Goal: Task Accomplishment & Management: Complete application form

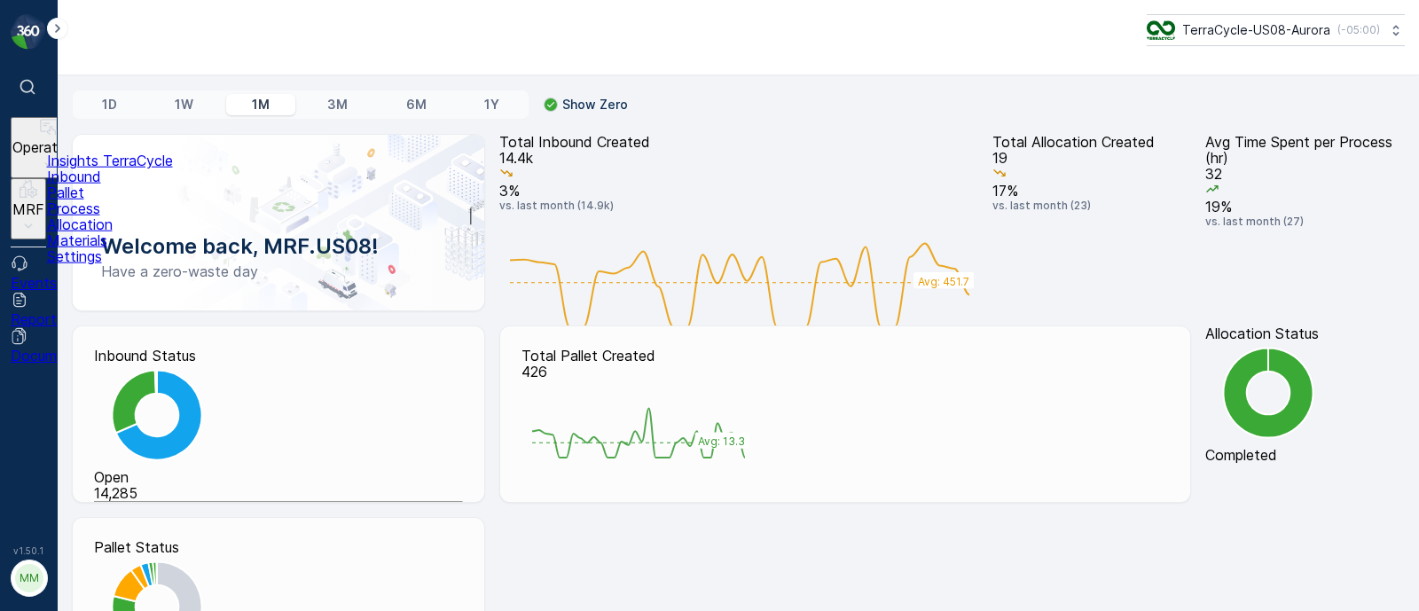
click at [93, 200] on p "Pallet" at bounding box center [110, 192] width 126 height 16
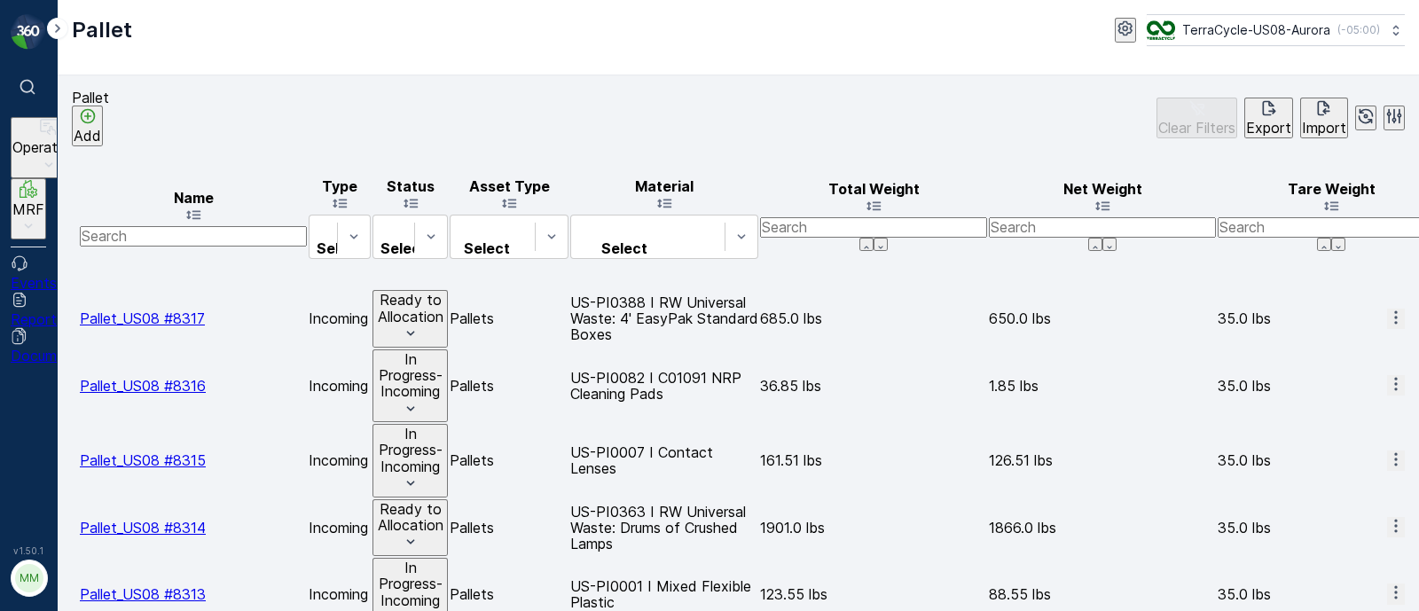
click at [101, 128] on p "Add" at bounding box center [87, 136] width 27 height 16
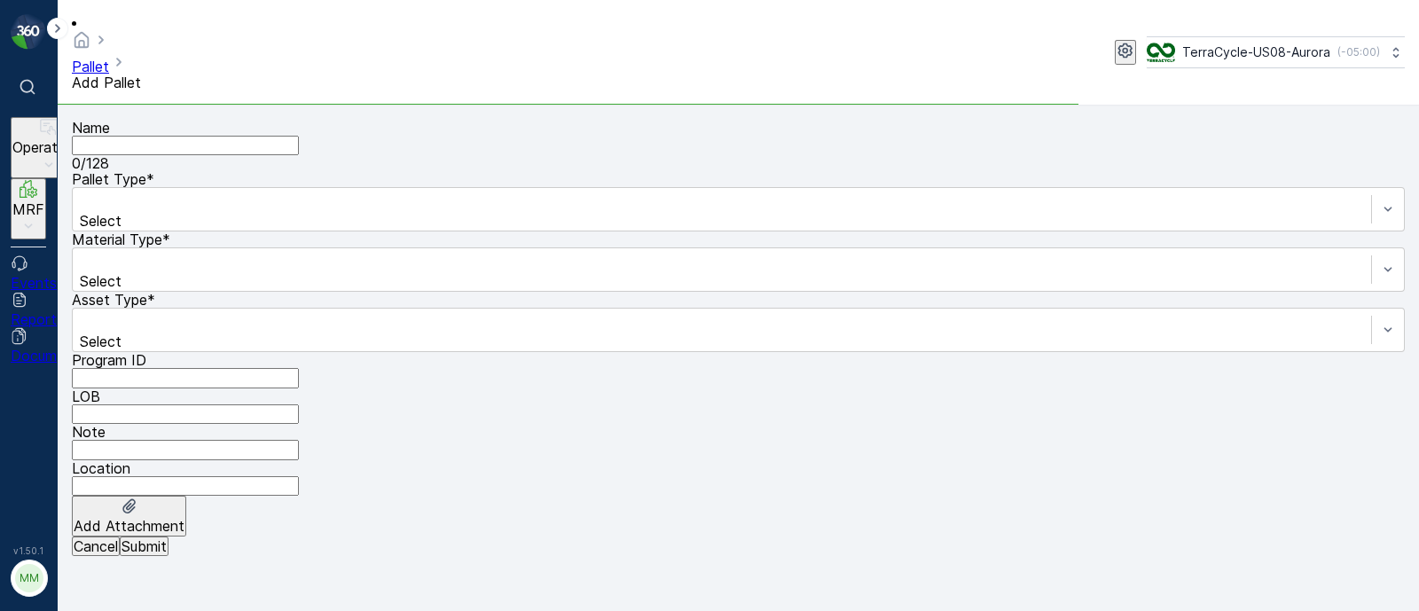
click at [203, 136] on input "Name" at bounding box center [185, 146] width 227 height 20
paste input "SBM Management SC7695 TBD 7"
type input "SBM Management SC7695 TBD 7"
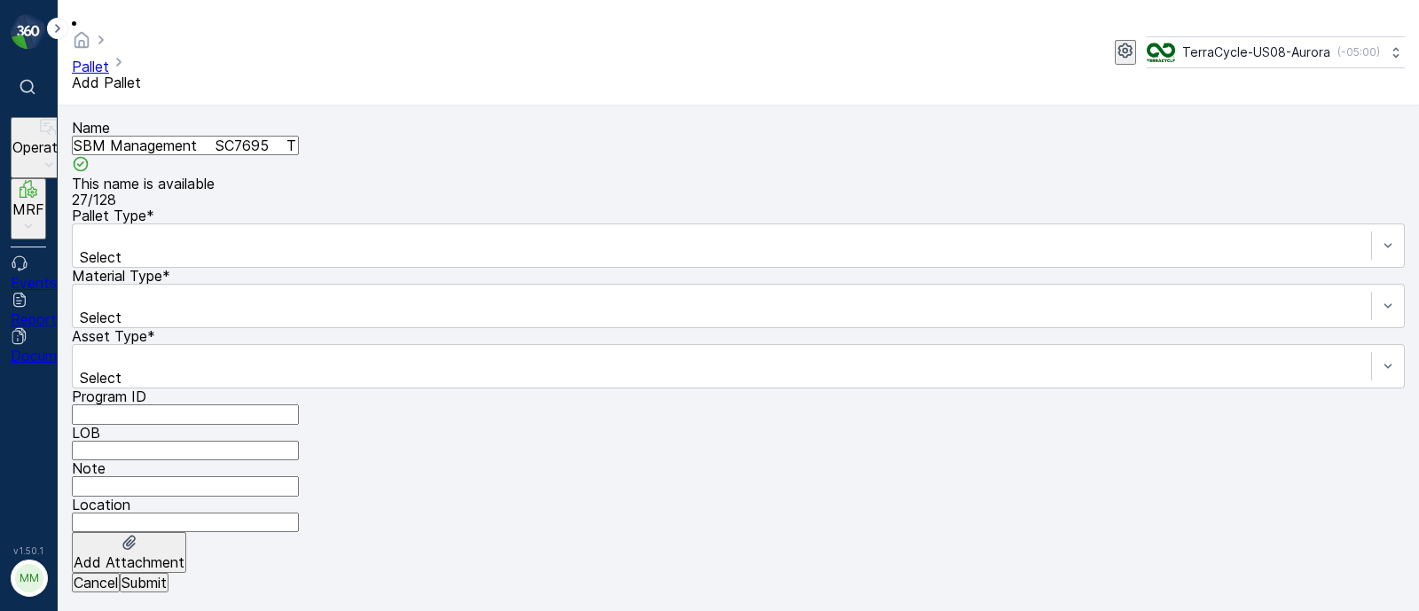
drag, startPoint x: 345, startPoint y: 132, endPoint x: 67, endPoint y: 147, distance: 278.0
click at [67, 147] on form "Name SBM Management SC7695 TBD 7 This name is available 27 / 128 Pallet Type * …" at bounding box center [738, 359] width 1361 height 506
click at [244, 136] on input "SBM Management SC7695 TBD 7" at bounding box center [185, 146] width 227 height 20
click at [278, 136] on input "SBM Management SC7695 TBD 7" at bounding box center [185, 146] width 227 height 20
drag, startPoint x: 277, startPoint y: 126, endPoint x: 260, endPoint y: 126, distance: 16.9
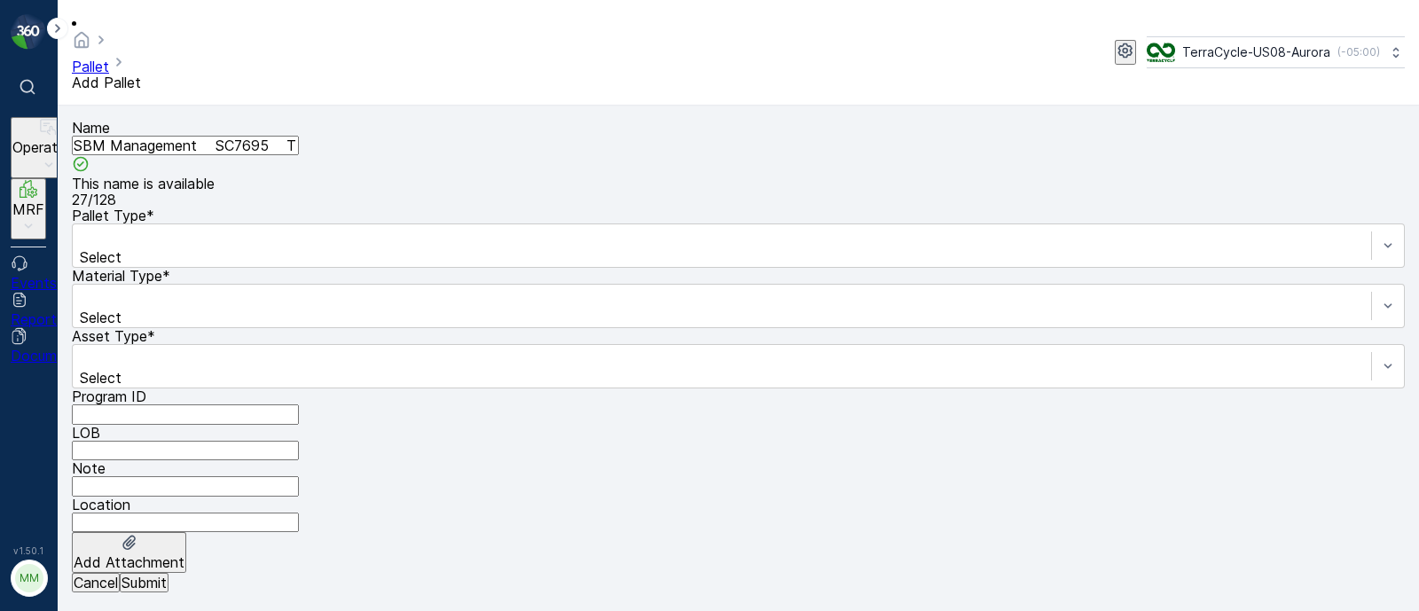
click at [260, 136] on input "SBM Management SC7695 TBD 7" at bounding box center [185, 146] width 227 height 20
drag, startPoint x: 341, startPoint y: 121, endPoint x: 64, endPoint y: 137, distance: 277.2
click at [64, 138] on form "Name SBM Management SC7695 TBD 7 This name is available 27 / 128 Pallet Type * …" at bounding box center [738, 359] width 1361 height 506
click at [182, 136] on input "FD," at bounding box center [185, 146] width 227 height 20
paste input "SC7695 [DATE]"
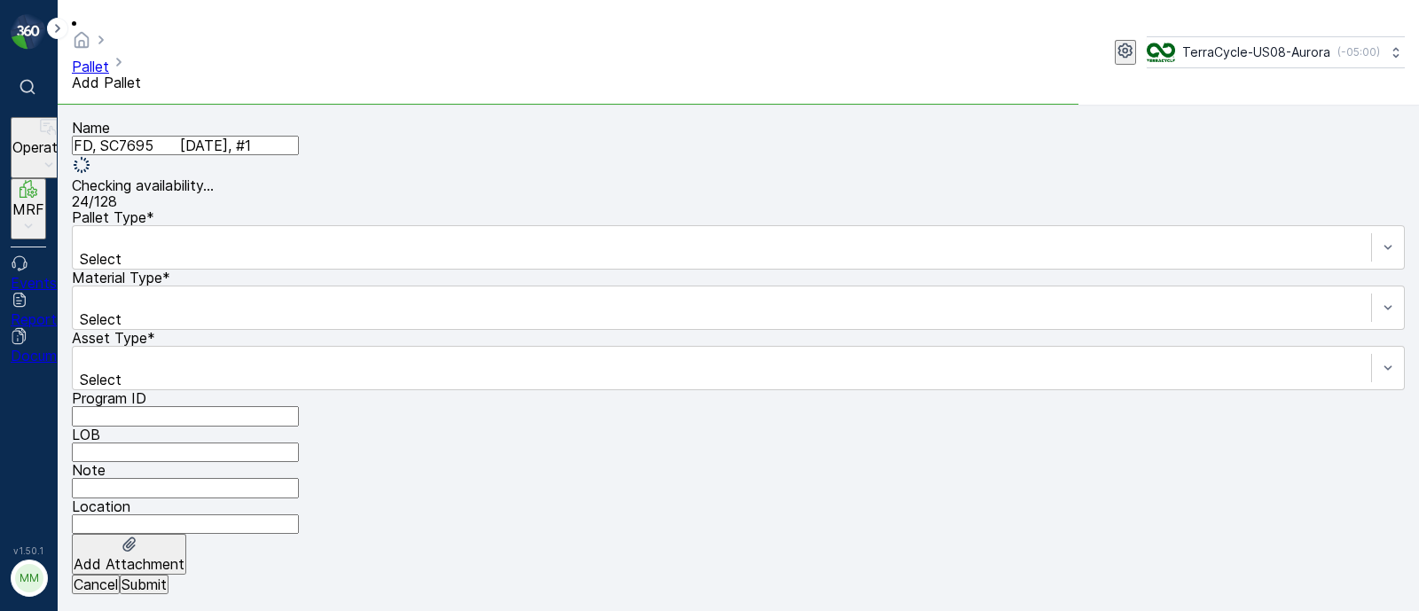
click at [190, 136] on input "FD, SC7695 [DATE], #1" at bounding box center [185, 146] width 227 height 20
type input "FD, SC7695, [DATE], #1"
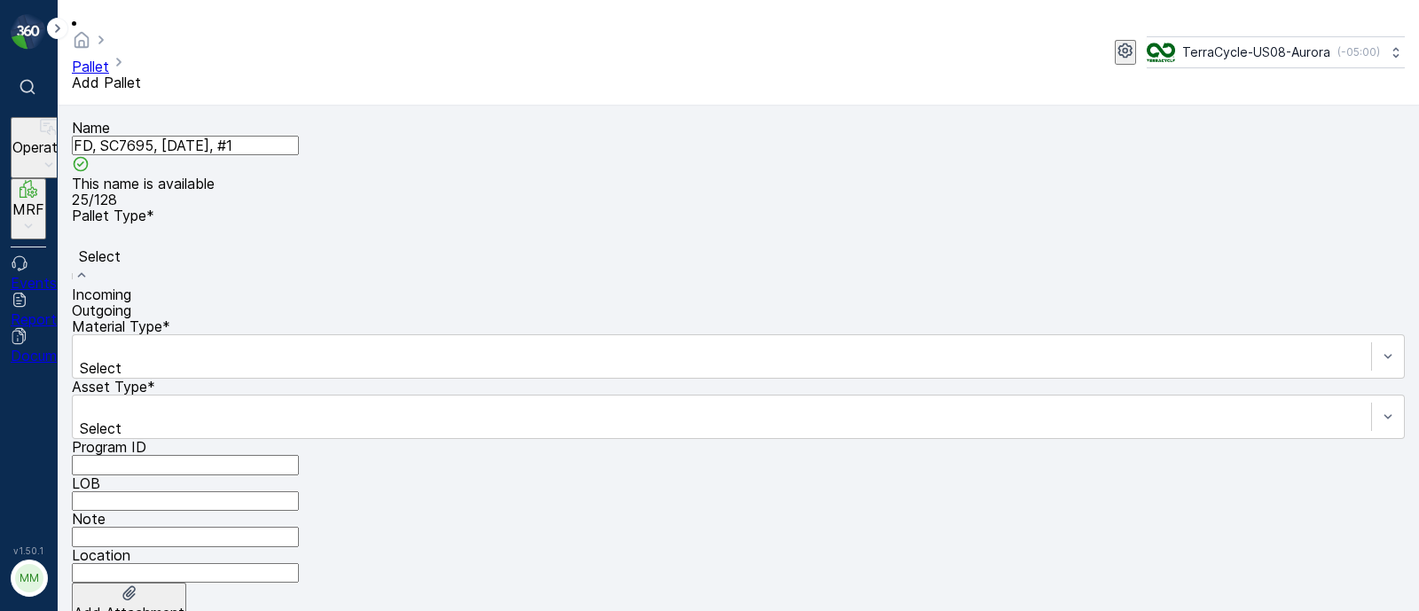
drag, startPoint x: 100, startPoint y: 269, endPoint x: 112, endPoint y: 264, distance: 12.4
click at [112, 286] on span "Incoming" at bounding box center [101, 295] width 59 height 18
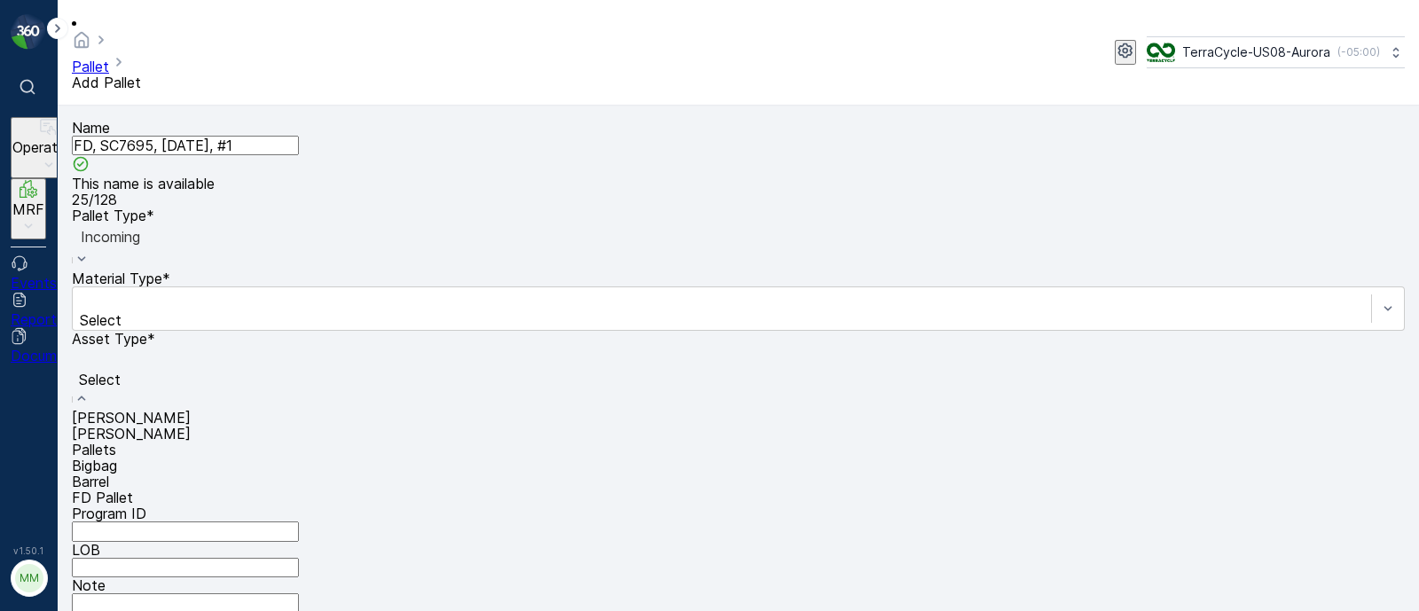
click at [124, 489] on span "FD Pallet" at bounding box center [102, 498] width 61 height 18
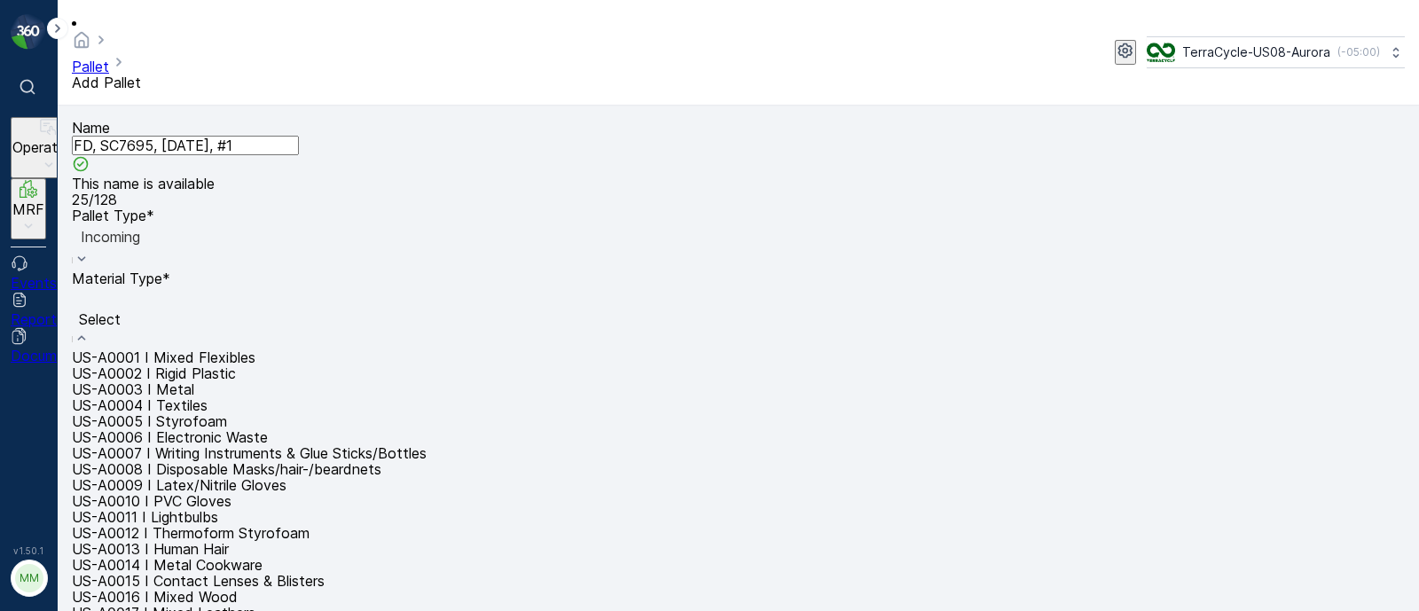
click at [208, 396] on span "US-A0004 I Textiles" at bounding box center [140, 405] width 136 height 18
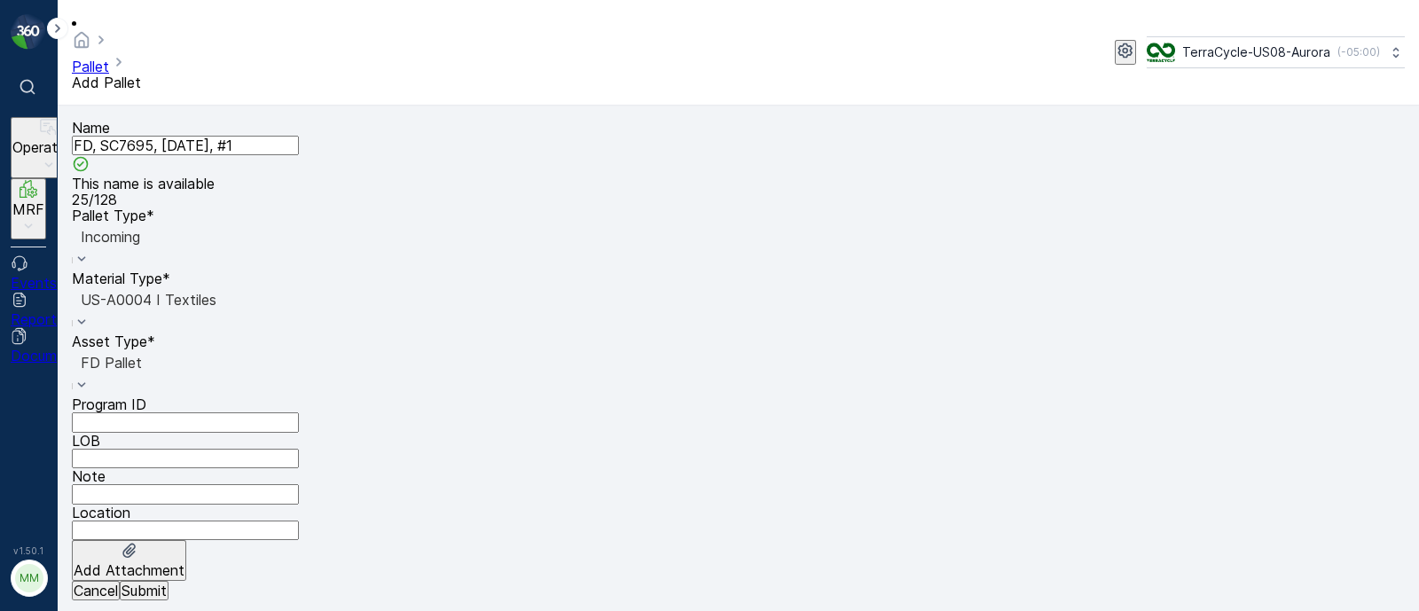
click at [130, 412] on ID "Program ID" at bounding box center [185, 422] width 227 height 20
paste ID "F-C27576"
type ID "F-C27576"
click at [474, 290] on div at bounding box center [738, 300] width 1315 height 20
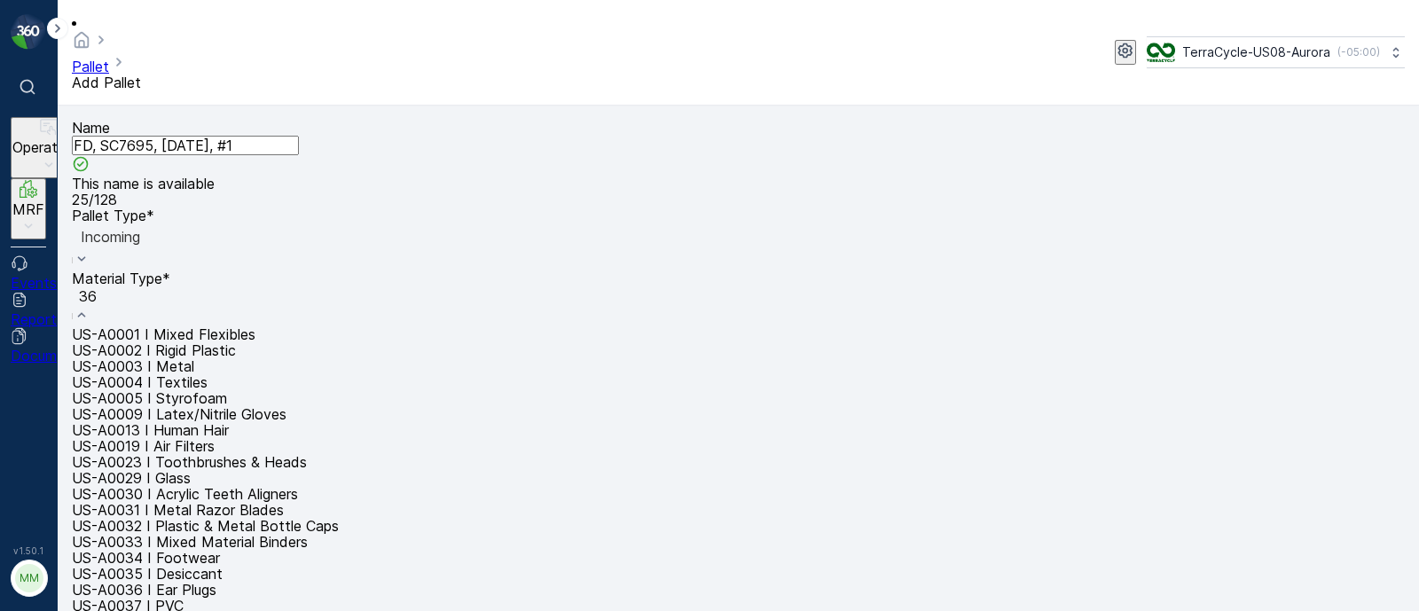
type input "360"
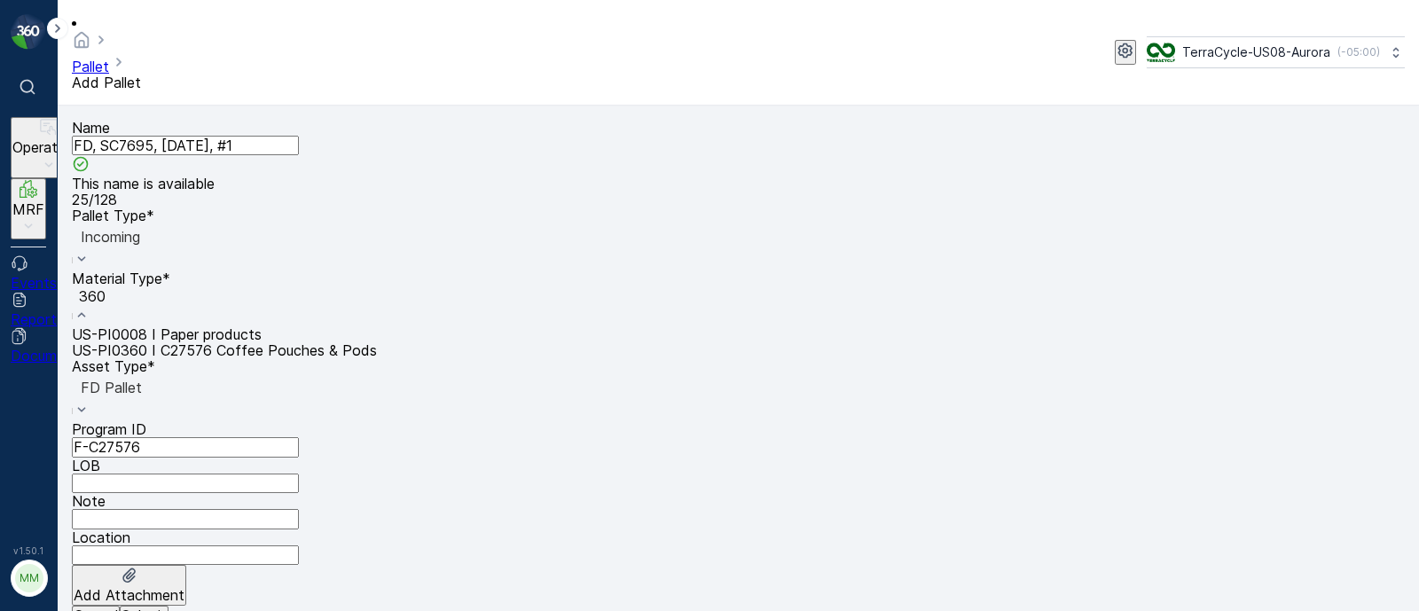
click at [377, 341] on span "US-PI0360 I C27576 Coffee Pouches & Pods" at bounding box center [224, 350] width 305 height 18
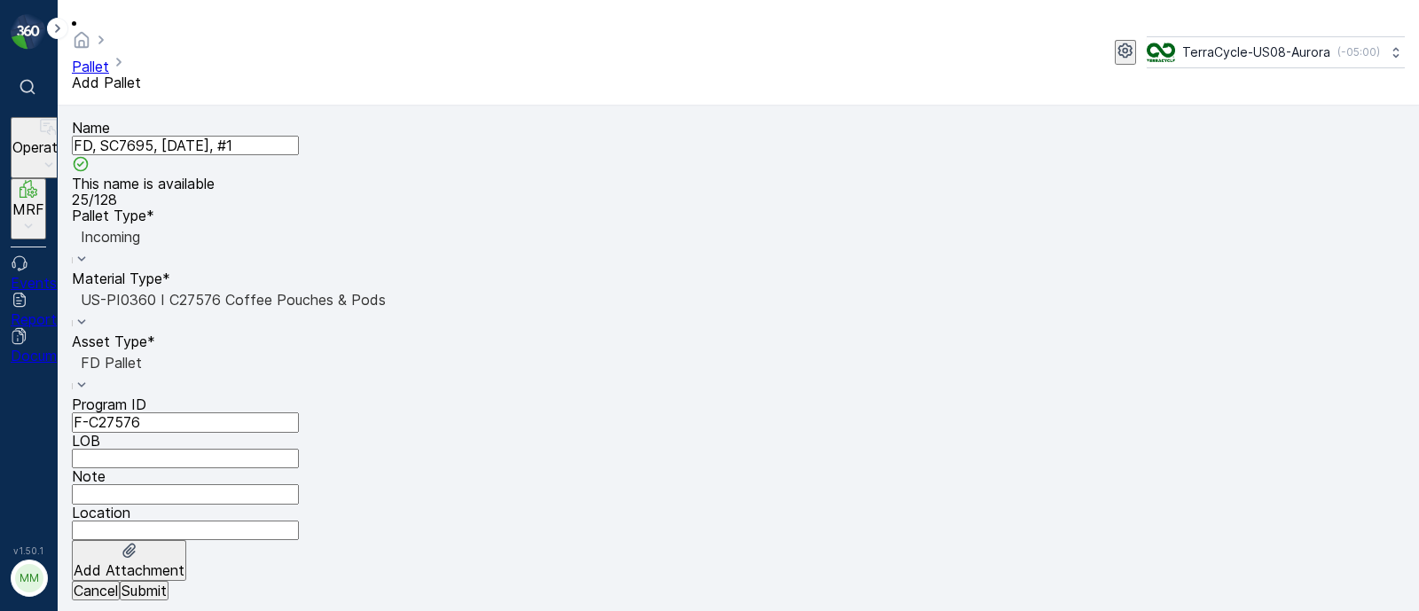
click at [299, 449] on input "LOB" at bounding box center [185, 459] width 227 height 20
type input "MAT"
click at [167, 587] on p "Submit" at bounding box center [144, 591] width 45 height 16
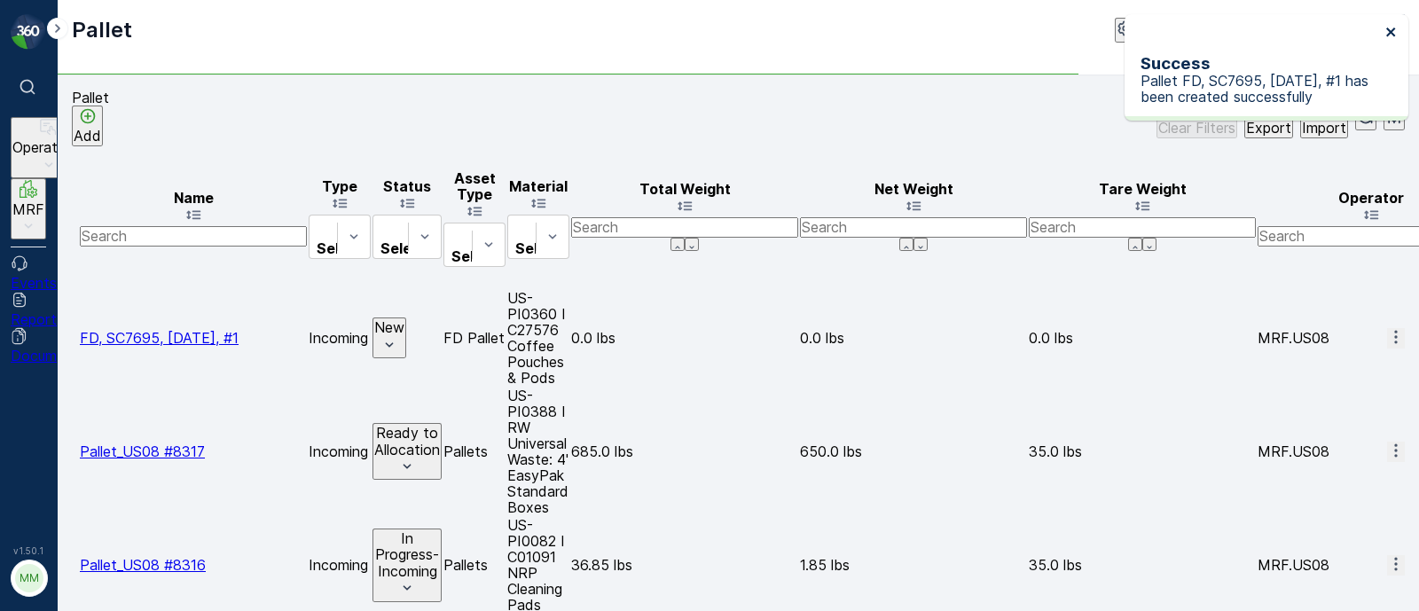
click at [1385, 33] on icon "close" at bounding box center [1391, 32] width 12 height 14
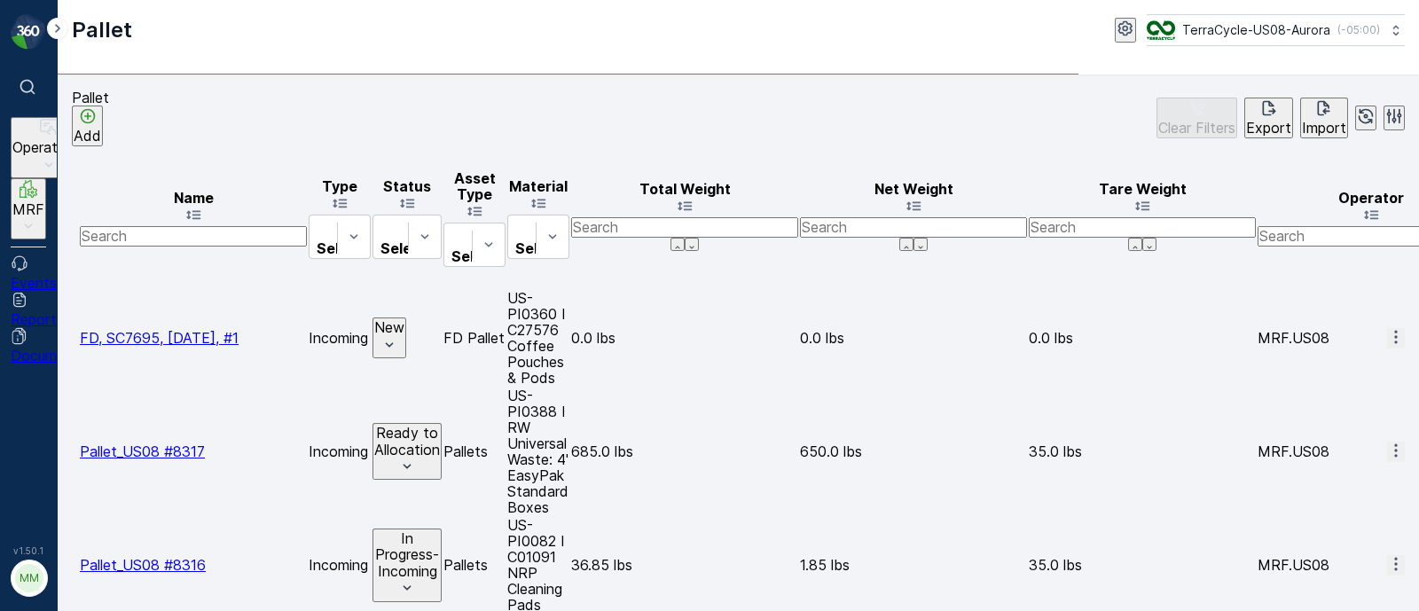
drag, startPoint x: 1378, startPoint y: 215, endPoint x: 1371, endPoint y: 224, distance: 11.4
click at [1387, 328] on icon "button" at bounding box center [1396, 337] width 18 height 18
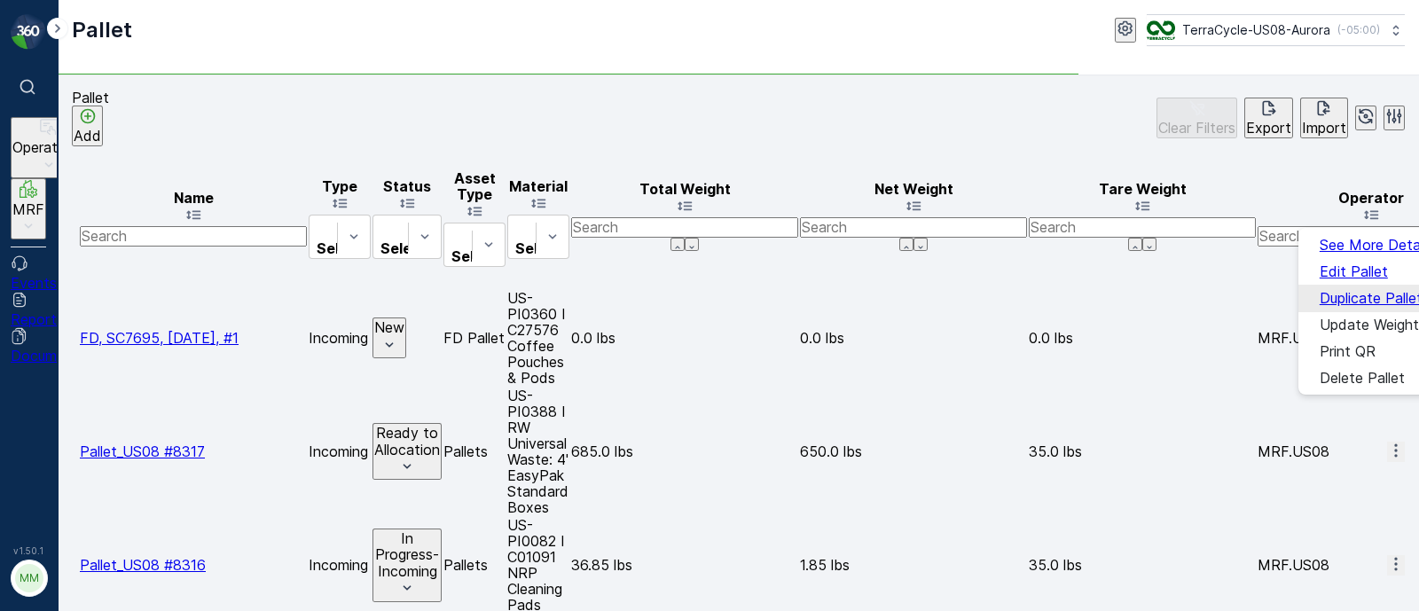
click at [1348, 291] on span "Duplicate Pallet" at bounding box center [1371, 298] width 103 height 16
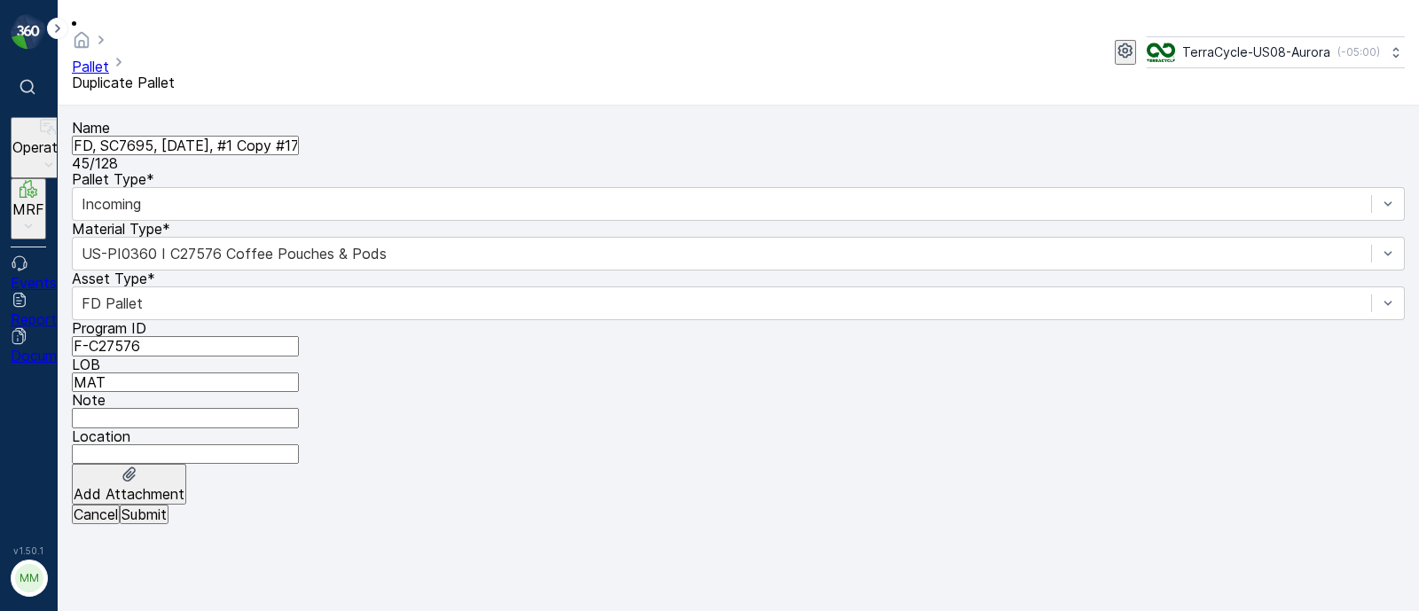
type input "FD, SC7695, 9/11/2025, #1 Copy #1757687730672"
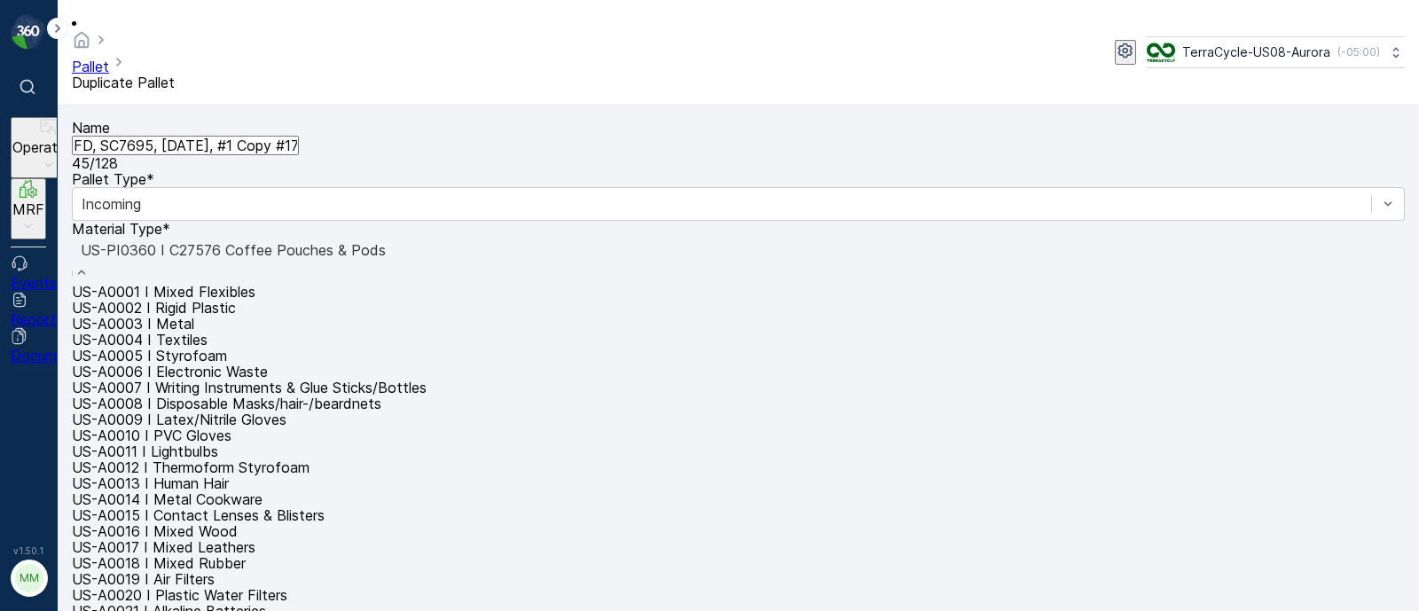
type input "US-PI0170 I C27576 All PPE"
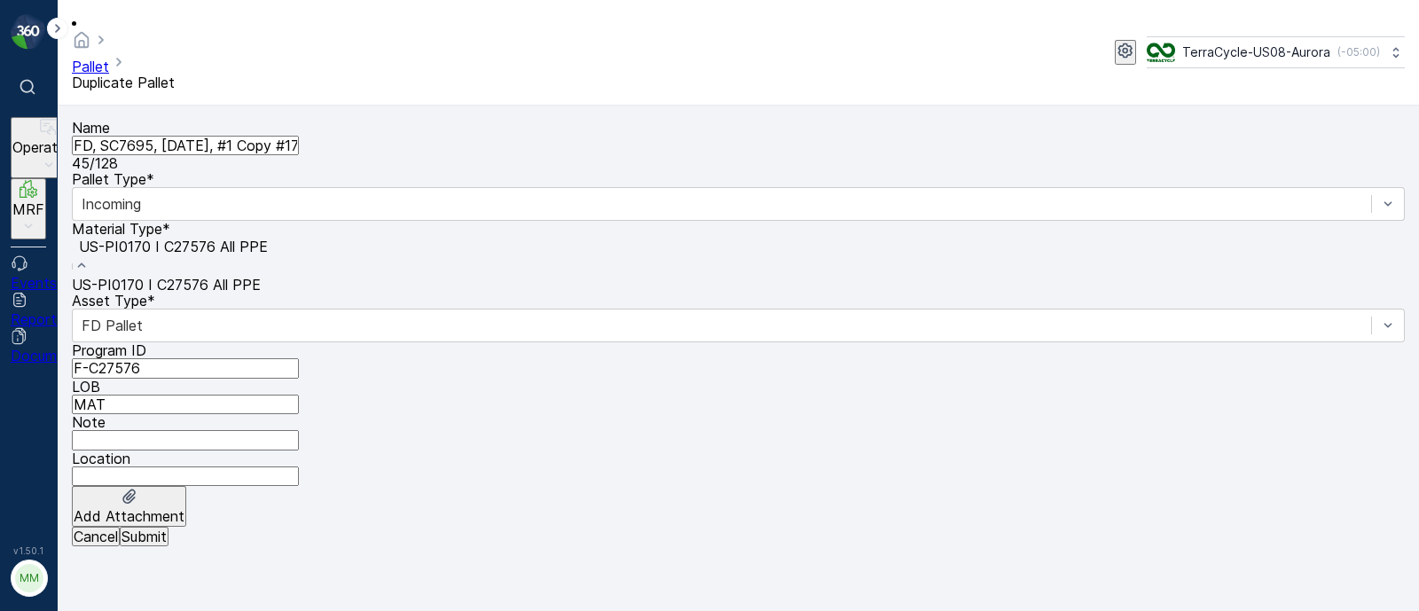
click at [603, 277] on div "US-PI0170 I C27576 All PPE" at bounding box center [738, 285] width 1333 height 16
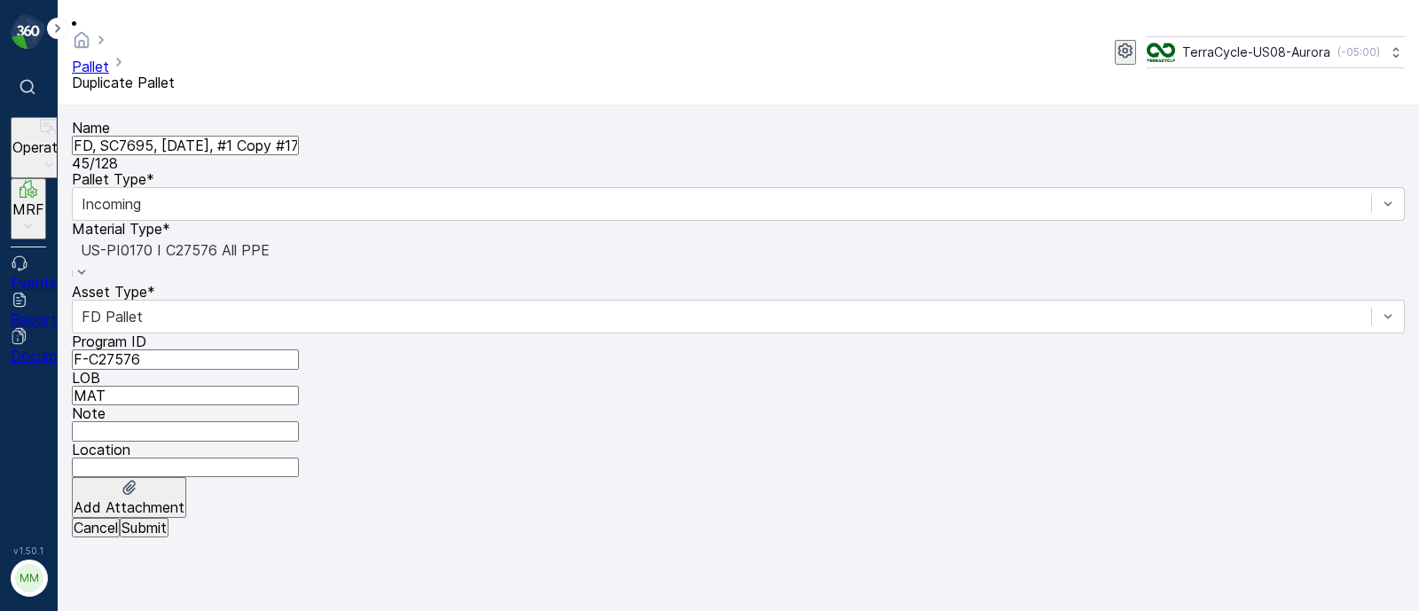
scroll to position [0, 59]
drag, startPoint x: 270, startPoint y: 126, endPoint x: 551, endPoint y: 128, distance: 281.2
click at [551, 128] on div "Name FD, SC7695, 9/11/2025, #1 Copy #1757687730672 45 / 128 Pallet Type * Incom…" at bounding box center [738, 319] width 1333 height 398
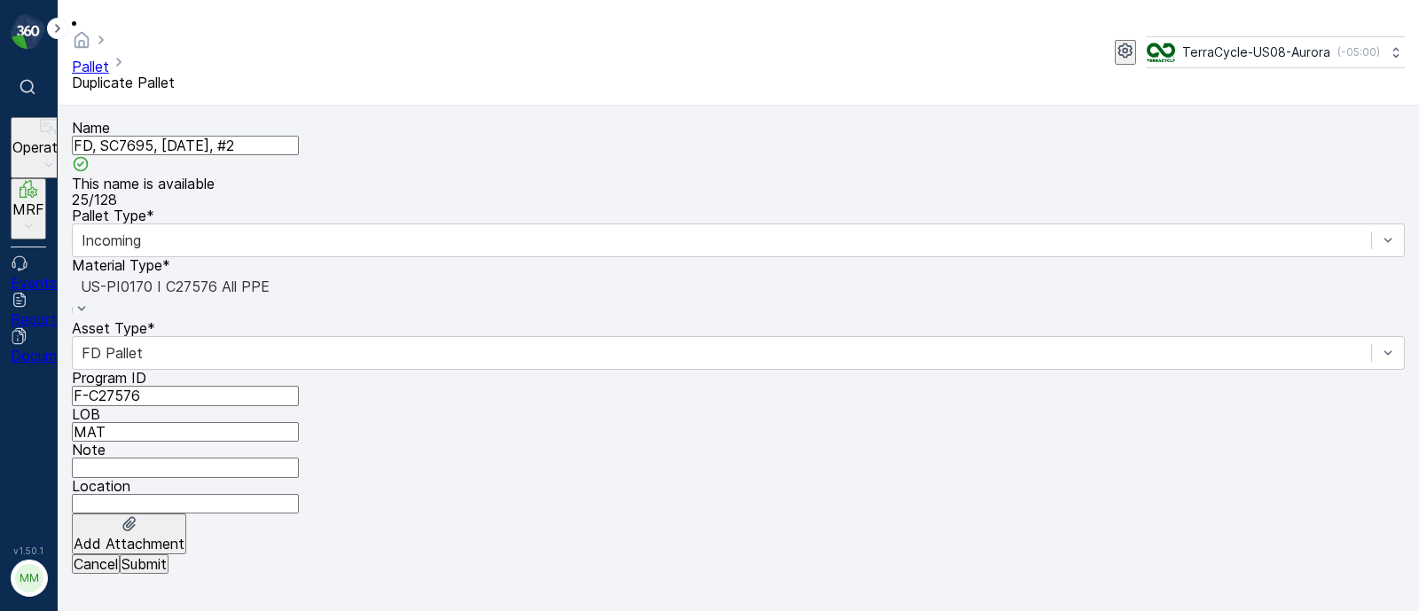
type input "FD, SC7695, 9/11/2025, #2"
click at [167, 572] on p "Submit" at bounding box center [144, 564] width 45 height 16
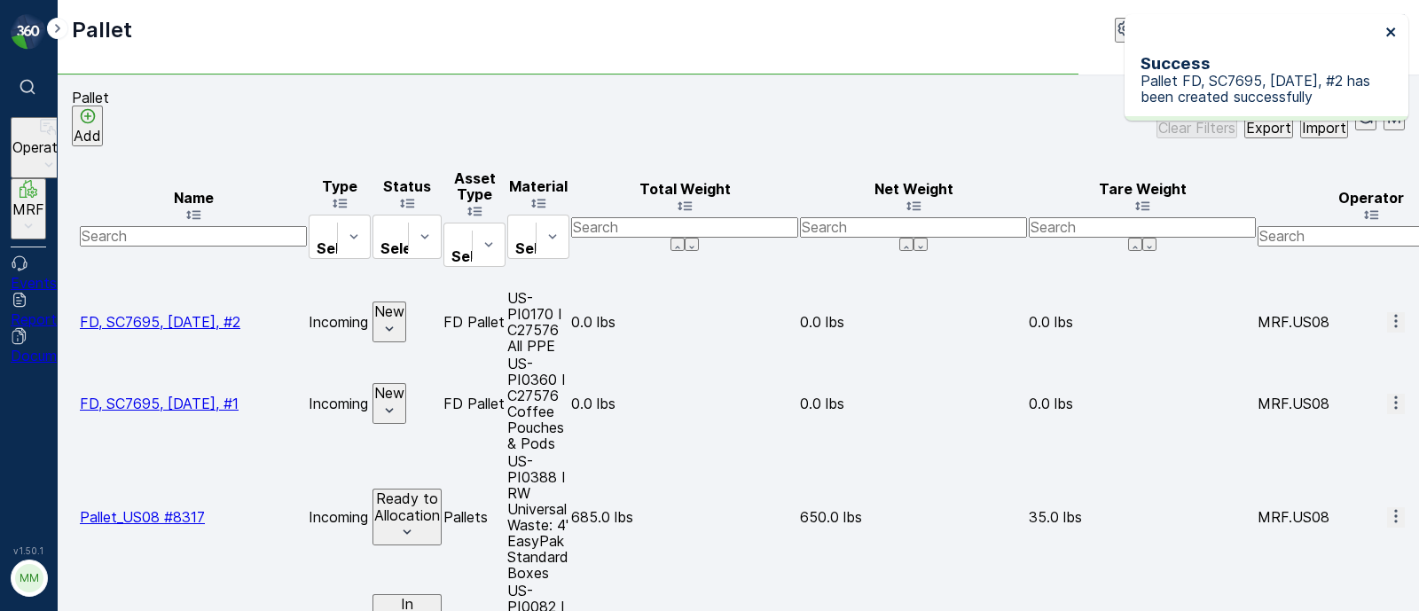
click at [1387, 31] on icon "close" at bounding box center [1391, 32] width 12 height 14
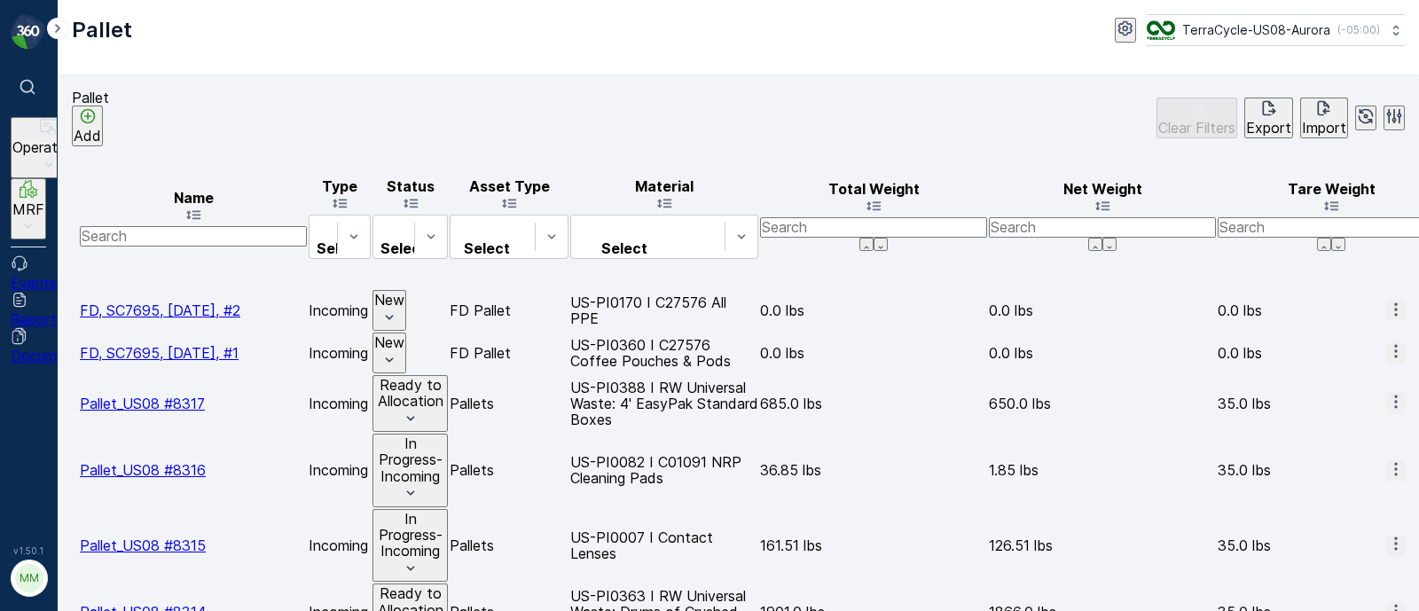
click at [1387, 301] on icon "button" at bounding box center [1396, 310] width 18 height 18
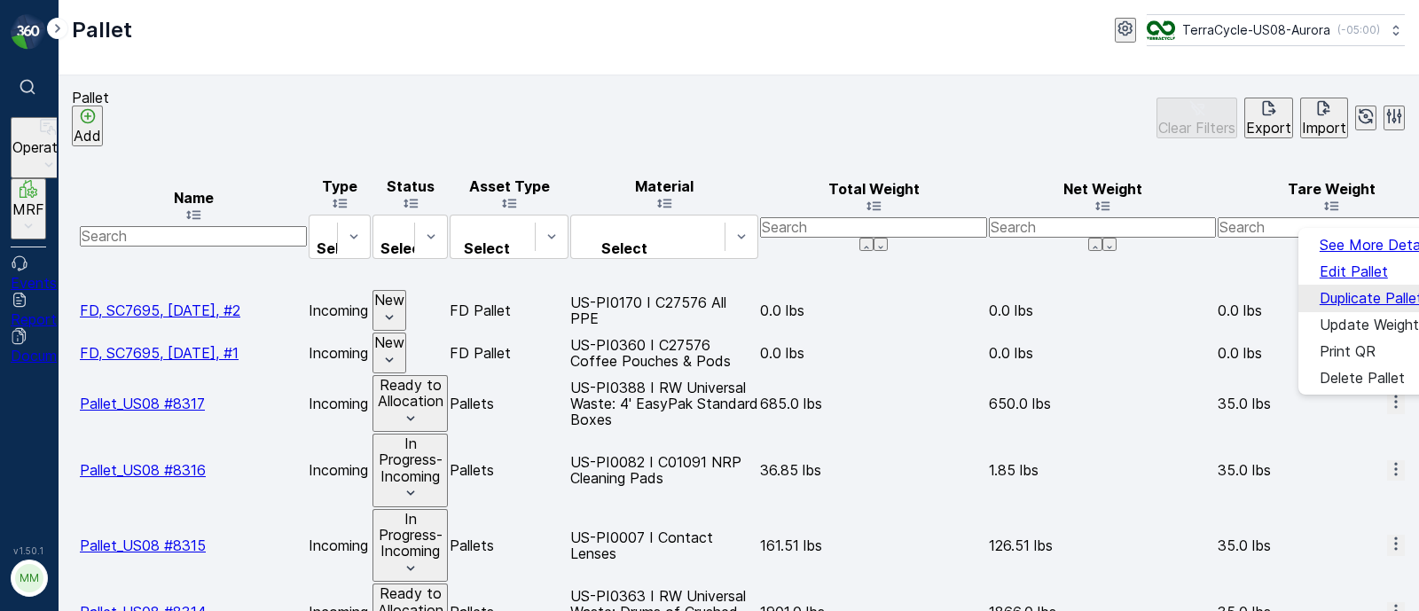
click at [1331, 290] on span "Duplicate Pallet" at bounding box center [1371, 298] width 103 height 16
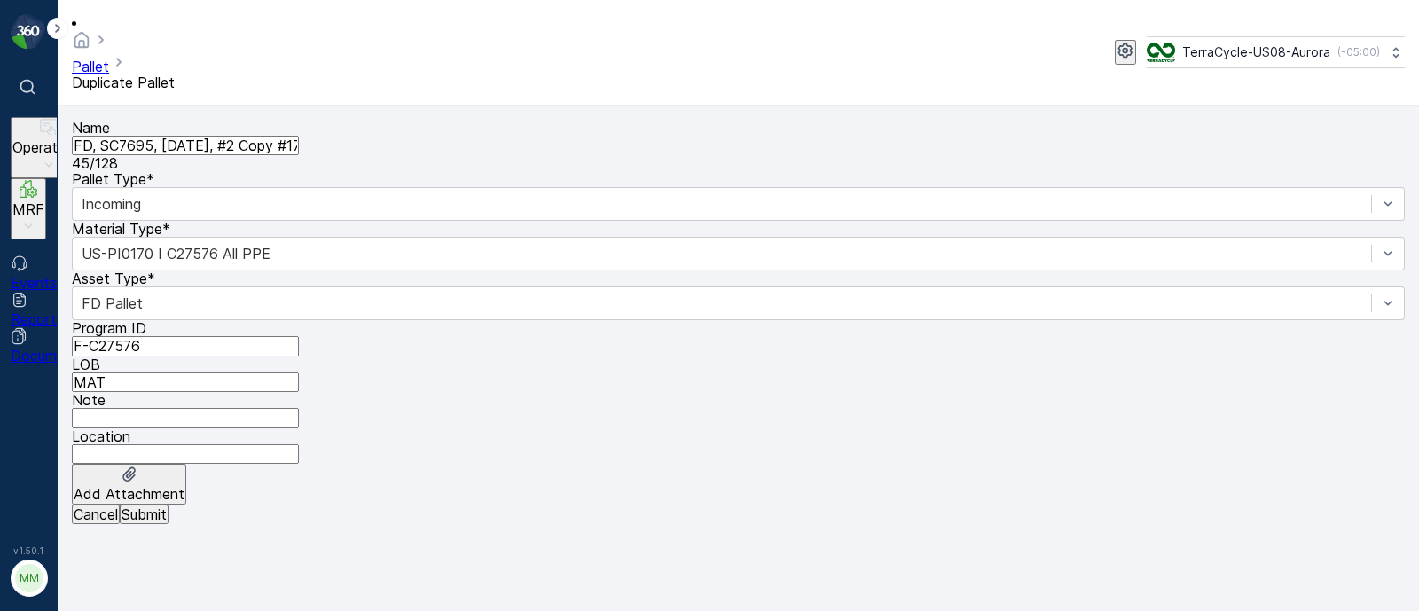
scroll to position [0, 62]
drag, startPoint x: 271, startPoint y: 122, endPoint x: 492, endPoint y: 132, distance: 222.0
click at [492, 132] on div "Name FD, SC7695, 9/11/2025, #2 Copy #1757687876600 45 / 128 Pallet Type * Incom…" at bounding box center [738, 312] width 1333 height 385
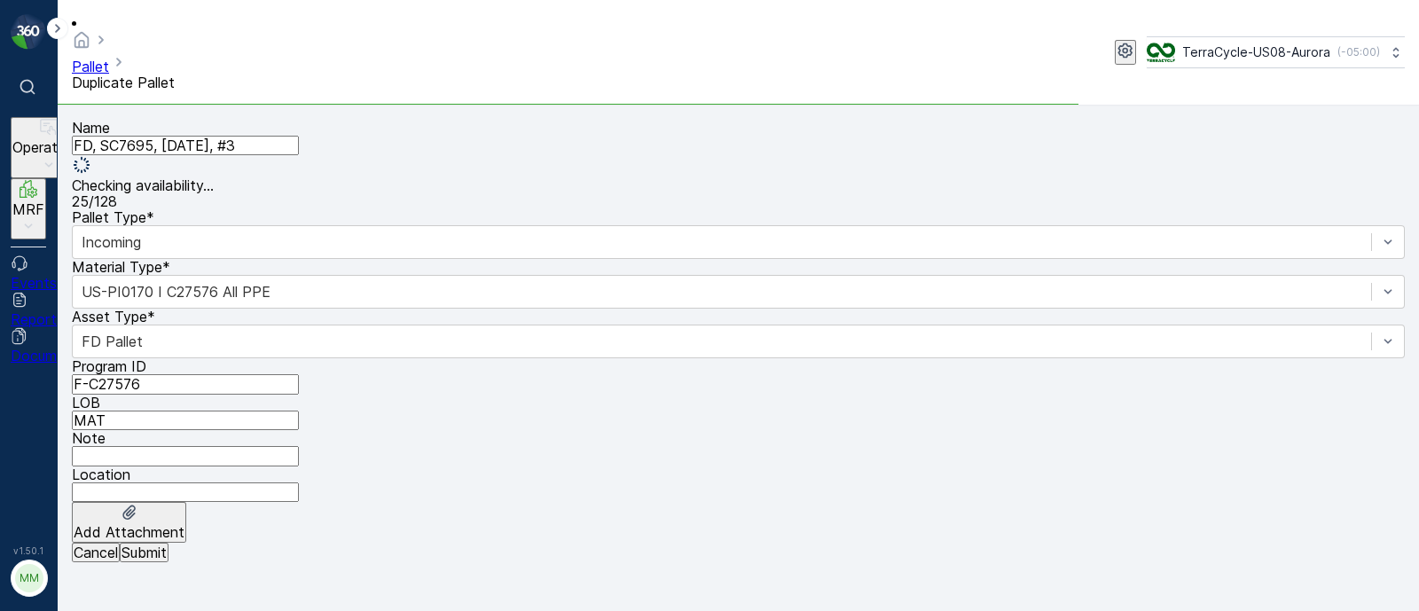
type input "FD, SC7695, 9/11/2025, #3"
click at [169, 562] on button "Submit" at bounding box center [144, 553] width 49 height 20
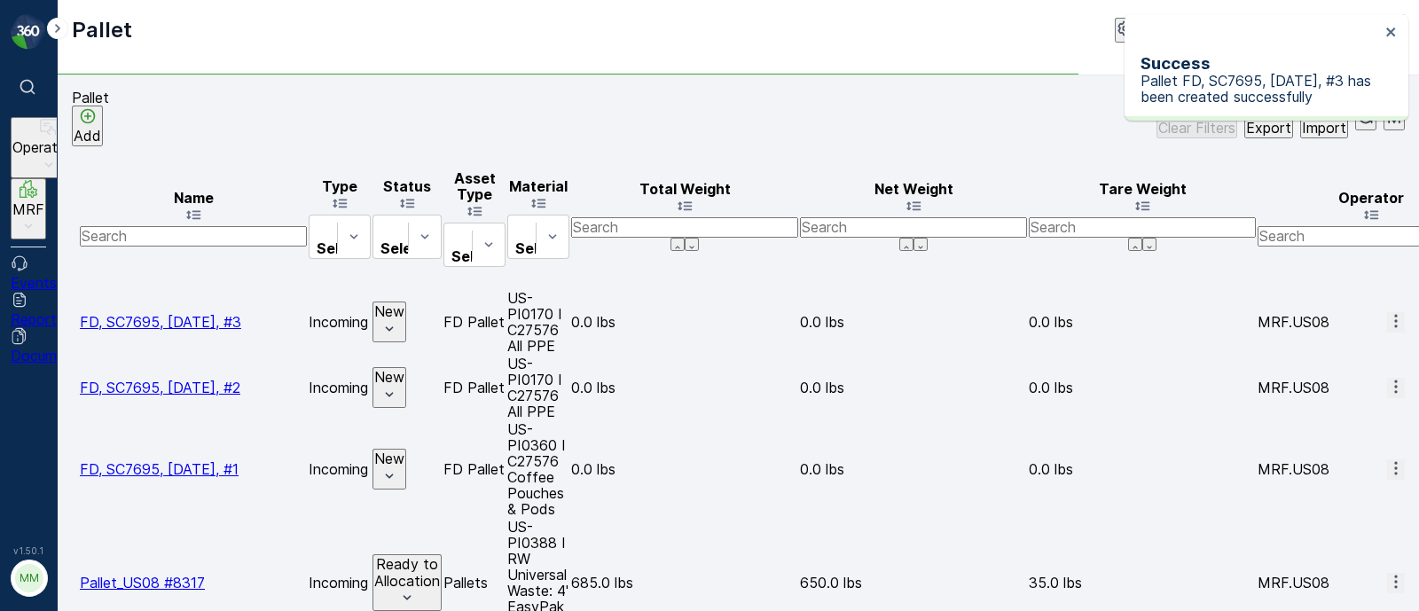
click at [1387, 312] on icon "button" at bounding box center [1396, 321] width 18 height 18
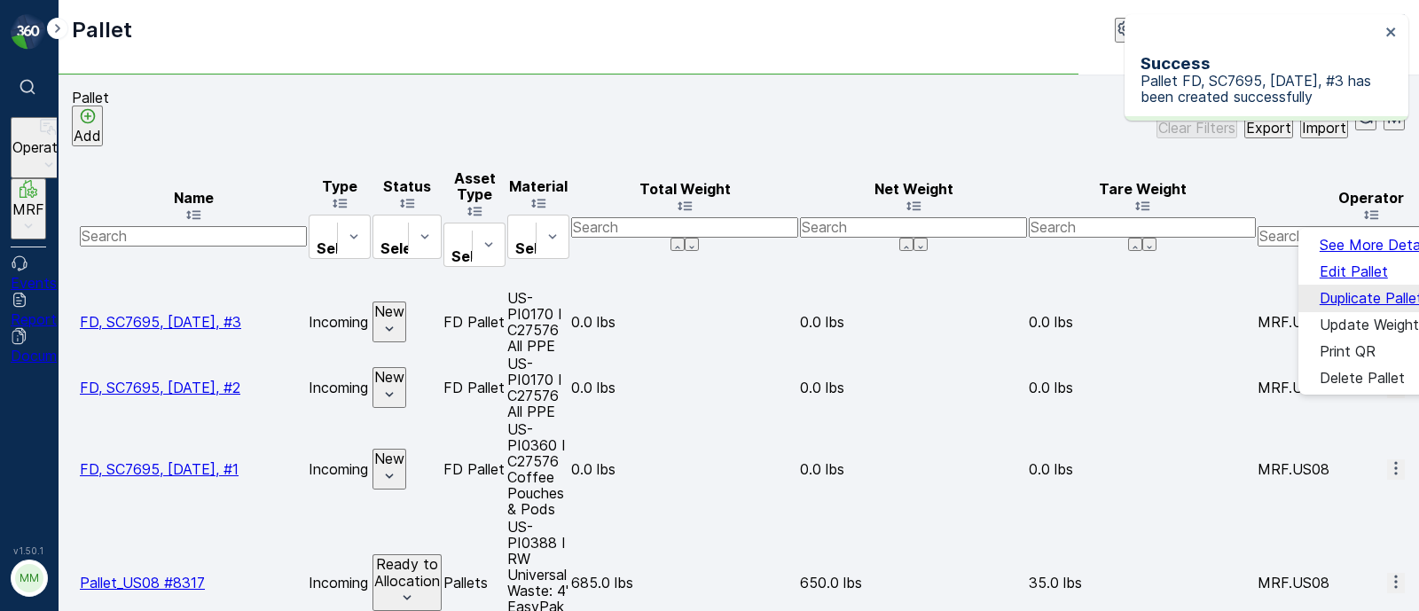
click at [1339, 290] on span "Duplicate Pallet" at bounding box center [1371, 298] width 103 height 16
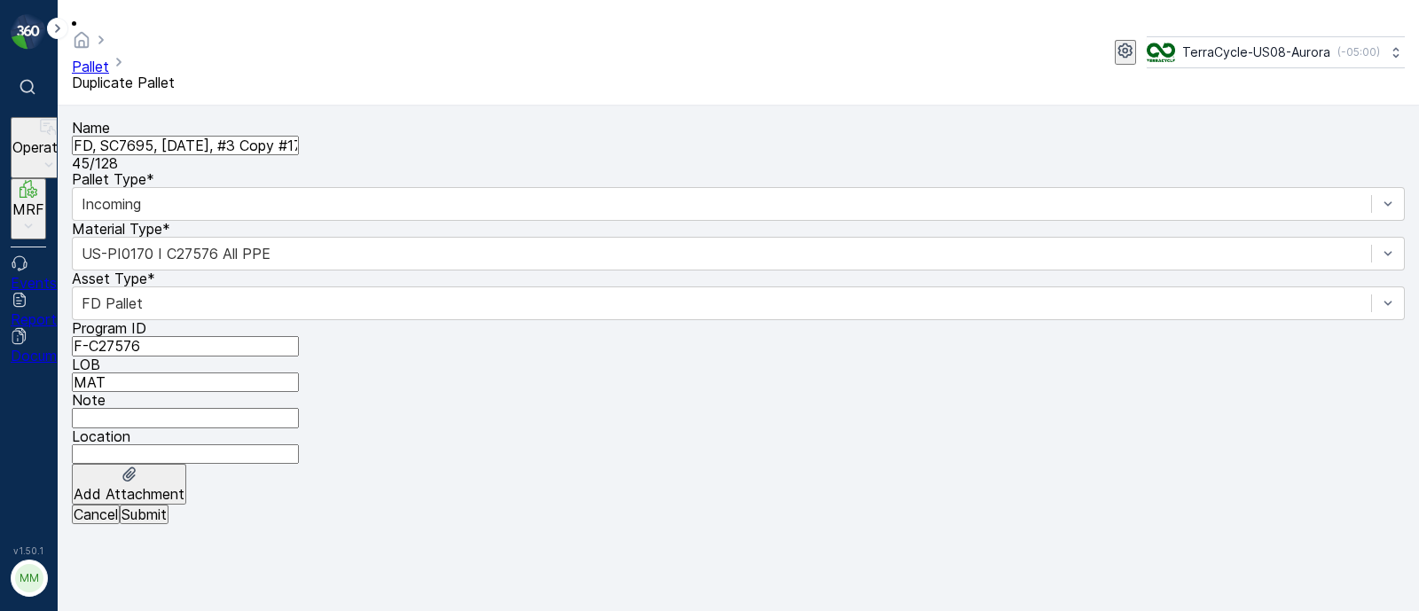
scroll to position [0, 63]
drag, startPoint x: 271, startPoint y: 122, endPoint x: 432, endPoint y: 104, distance: 162.5
click at [432, 120] on div "Name FD, SC7695, 9/11/2025, #3 Copy #1757687885965 45 / 128 Pallet Type * Incom…" at bounding box center [738, 312] width 1333 height 385
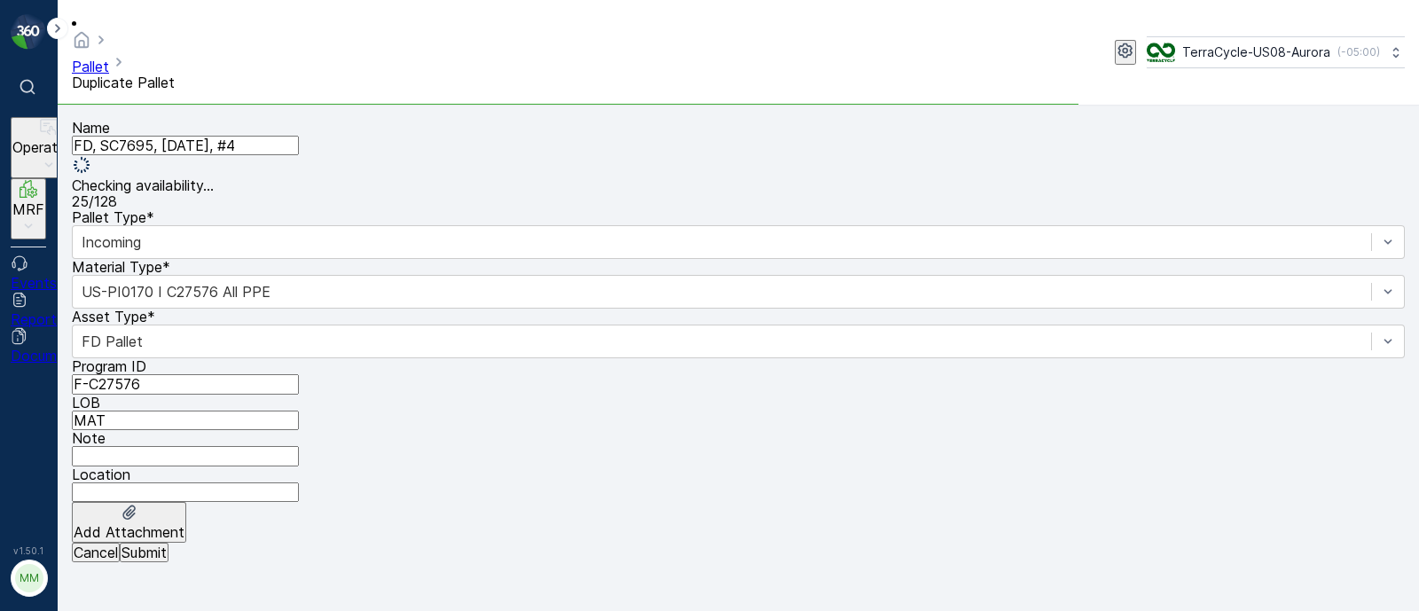
type input "FD, SC7695, 9/11/2025, #4"
drag, startPoint x: 189, startPoint y: 600, endPoint x: 182, endPoint y: 580, distance: 21.6
click at [191, 601] on form "Name FD, SC7695, 9/11/2025, #4 Checking availability... 25 / 128 Pallet Type * …" at bounding box center [738, 359] width 1361 height 506
click at [167, 561] on p "Submit" at bounding box center [144, 553] width 45 height 16
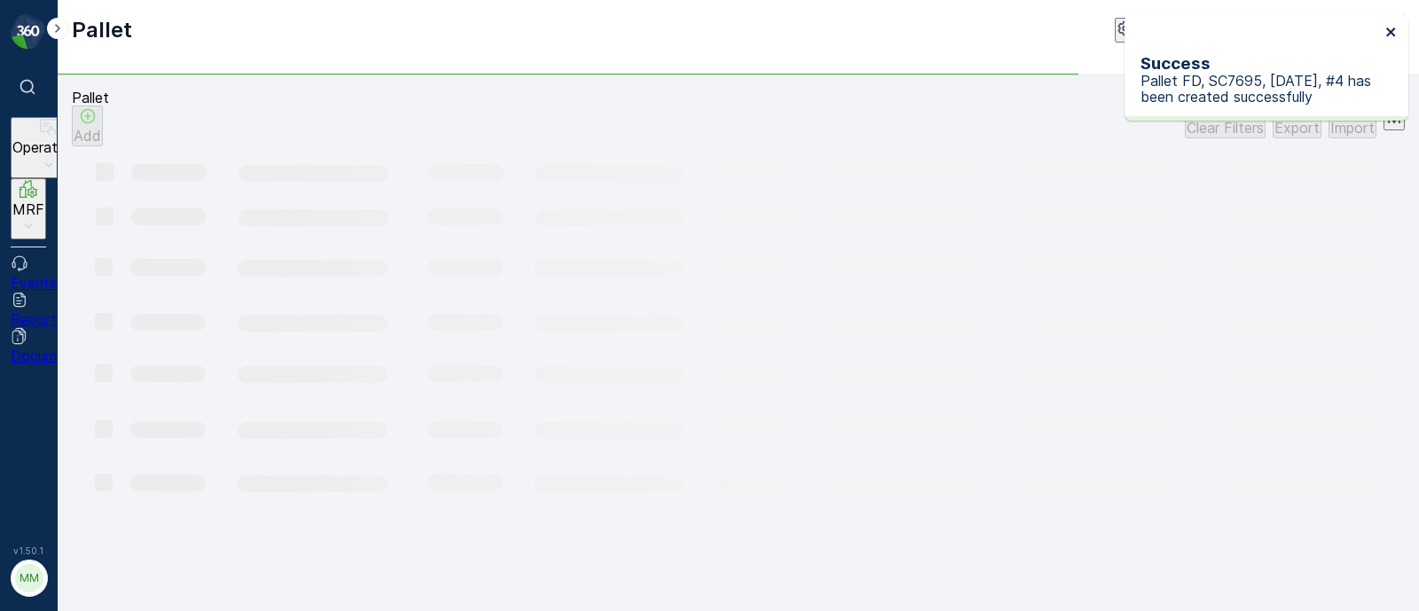
click at [1388, 28] on icon "close" at bounding box center [1391, 32] width 12 height 14
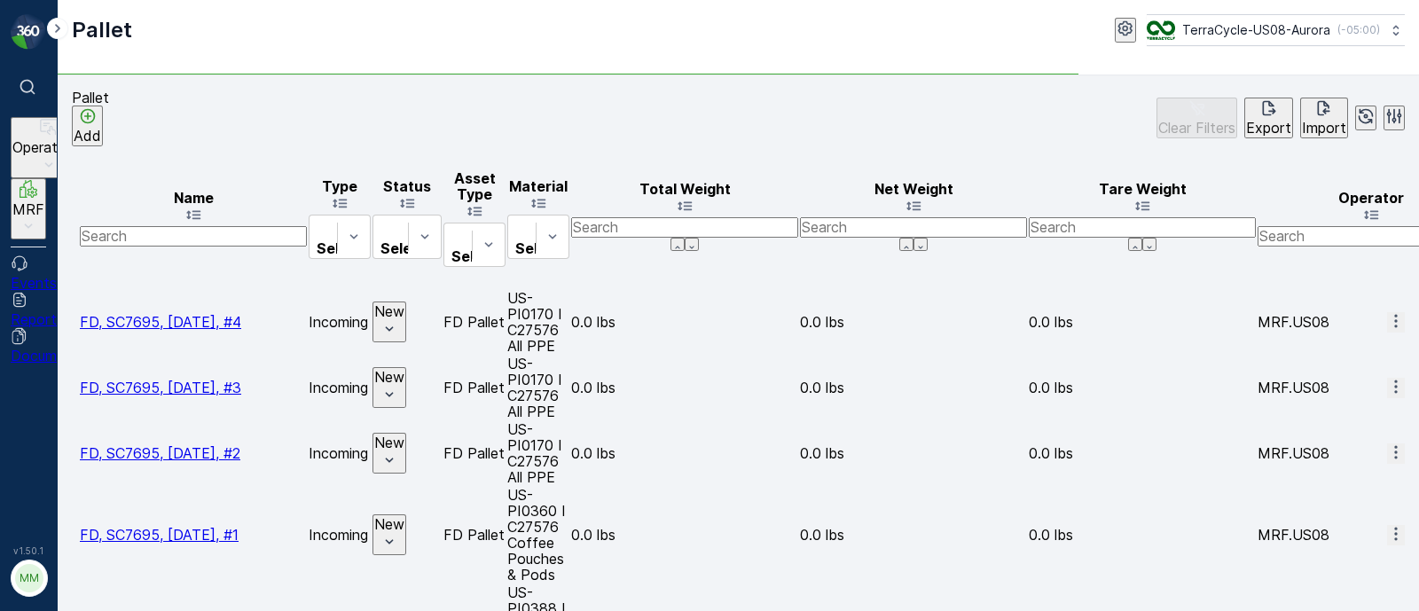
click at [1387, 312] on icon "button" at bounding box center [1396, 321] width 18 height 18
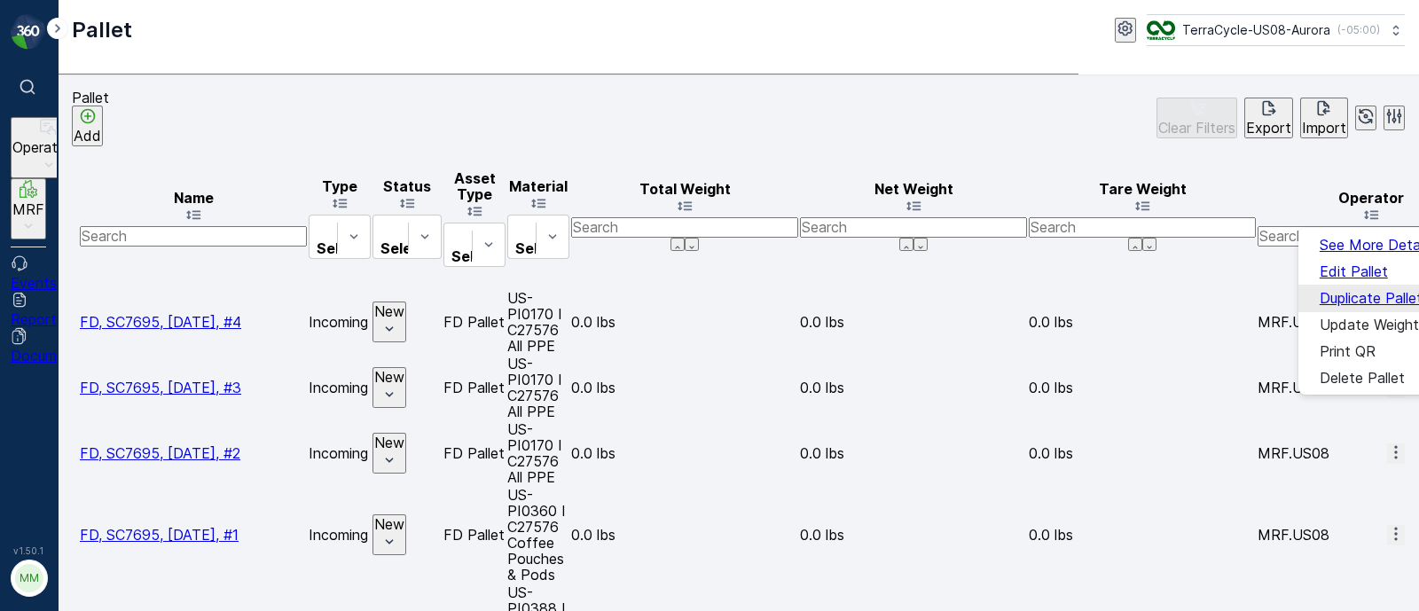
click at [1329, 298] on span "Duplicate Pallet" at bounding box center [1371, 298] width 103 height 16
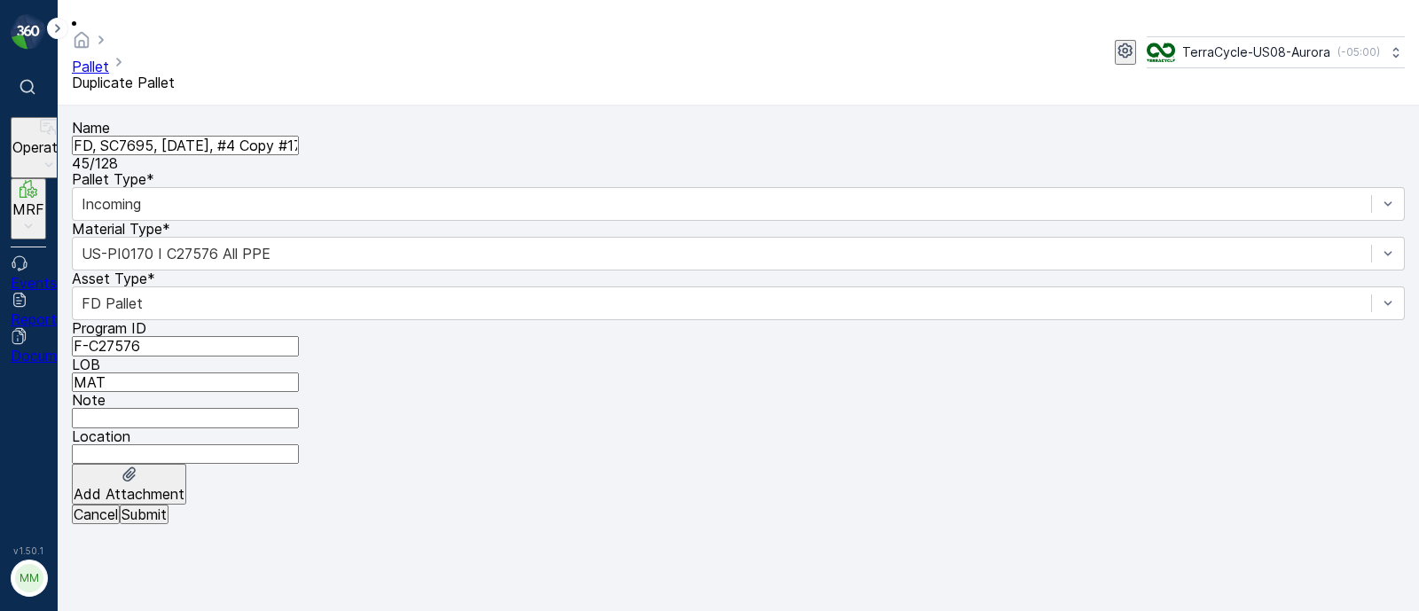
scroll to position [0, 62]
drag, startPoint x: 270, startPoint y: 128, endPoint x: 739, endPoint y: 122, distance: 469.2
click at [739, 122] on div "Name FD, SC7695, 9/11/2025, #4 Copy #1757687894974 45 / 128 Pallet Type * Incom…" at bounding box center [738, 312] width 1333 height 385
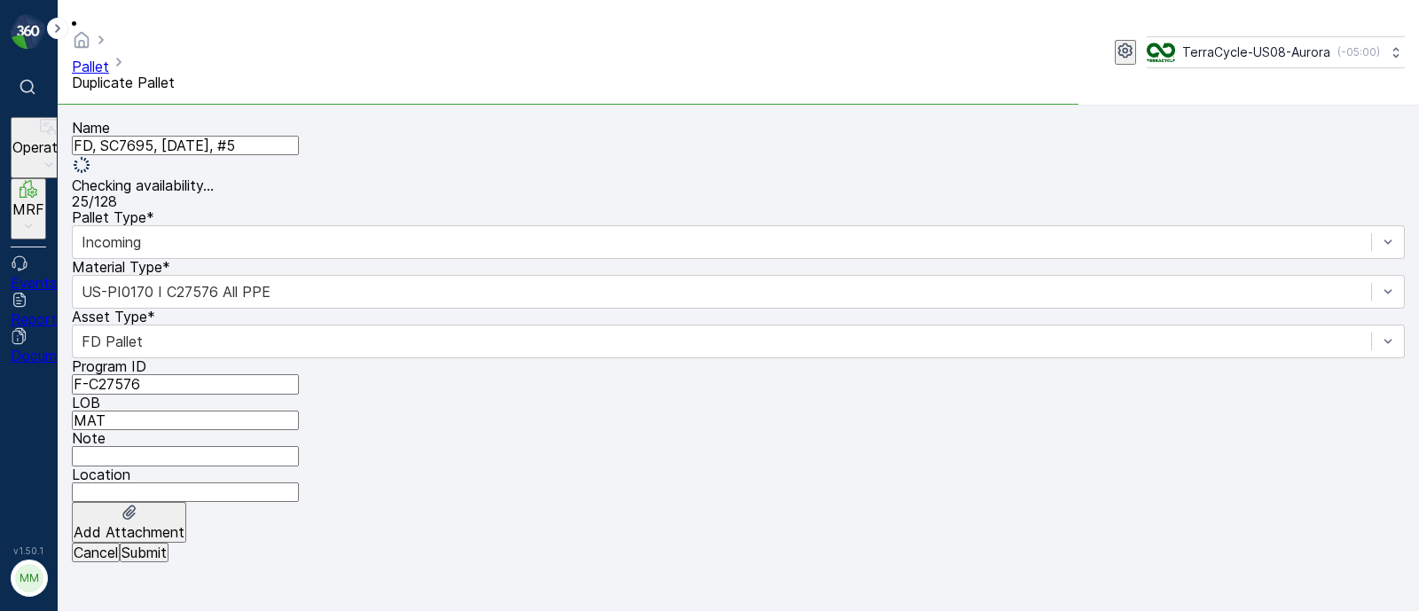
type input "FD, SC7695, 9/11/2025, #5"
click at [167, 561] on p "Submit" at bounding box center [144, 553] width 45 height 16
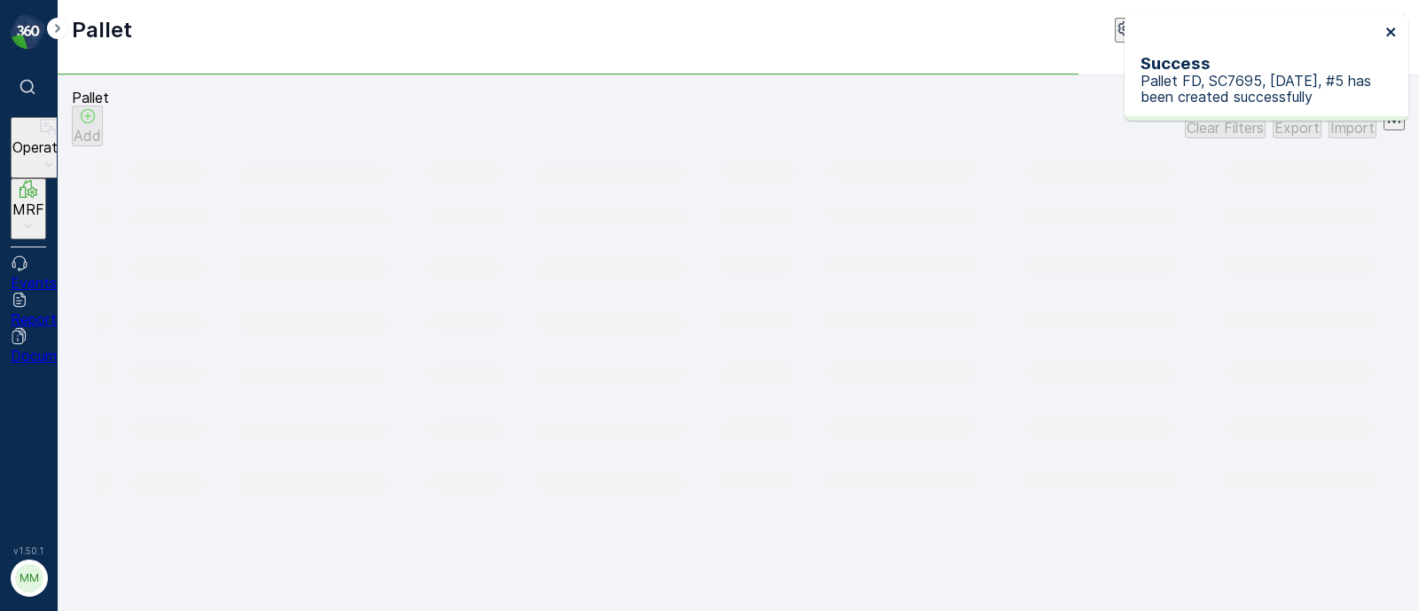
click at [1392, 28] on icon "close" at bounding box center [1391, 32] width 12 height 14
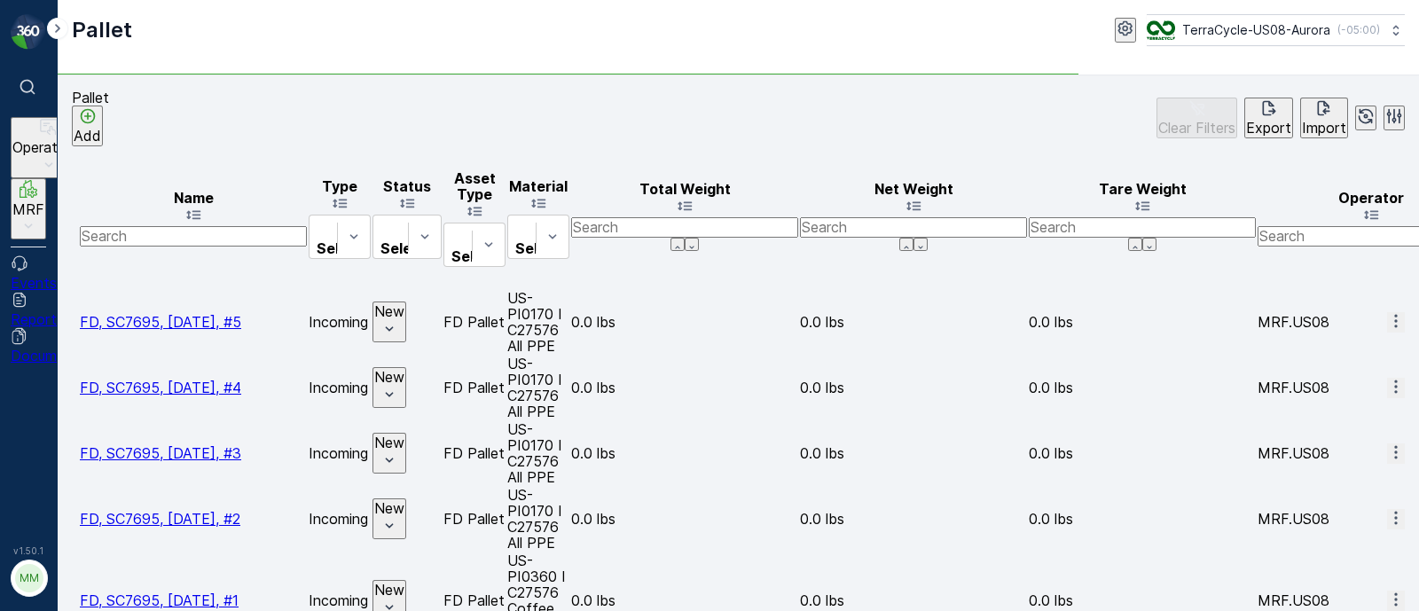
click at [1387, 312] on icon "button" at bounding box center [1396, 321] width 18 height 18
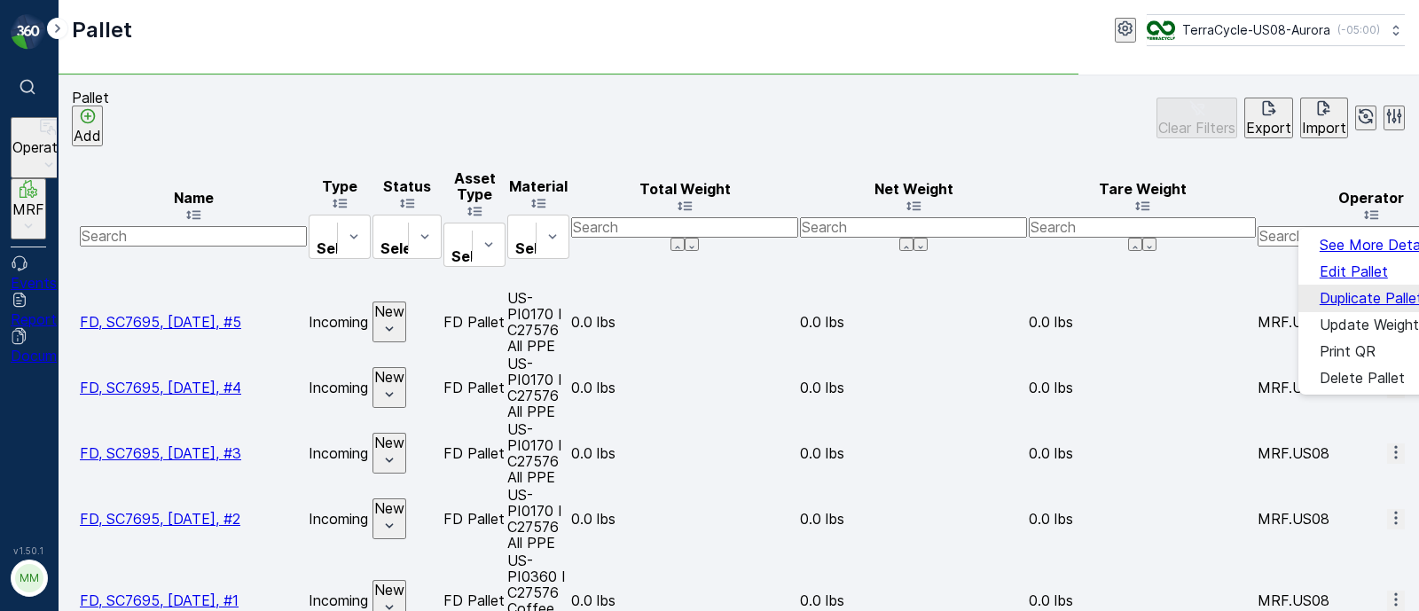
click at [1363, 296] on span "Duplicate Pallet" at bounding box center [1371, 298] width 103 height 16
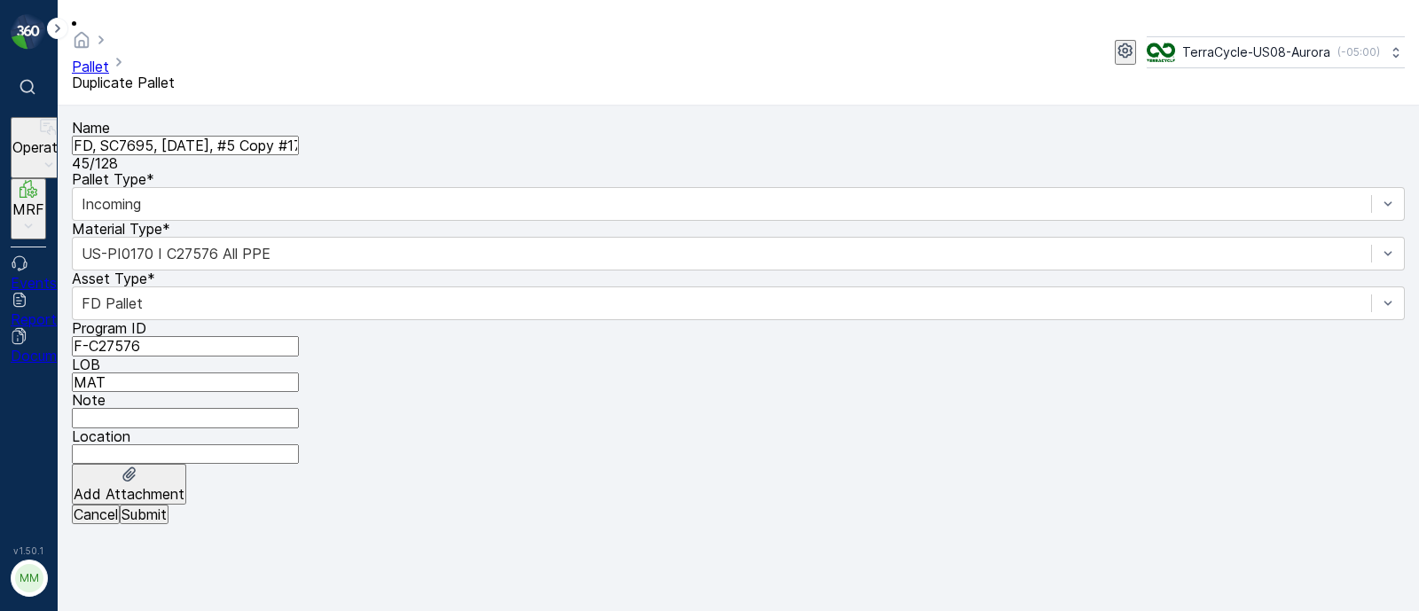
scroll to position [0, 63]
drag, startPoint x: 267, startPoint y: 130, endPoint x: 1035, endPoint y: 224, distance: 773.7
click at [1035, 224] on div "Name FD, SC7695, 9/11/2025, #5 Copy #1757687903630 45 / 128 Pallet Type * Incom…" at bounding box center [738, 312] width 1333 height 385
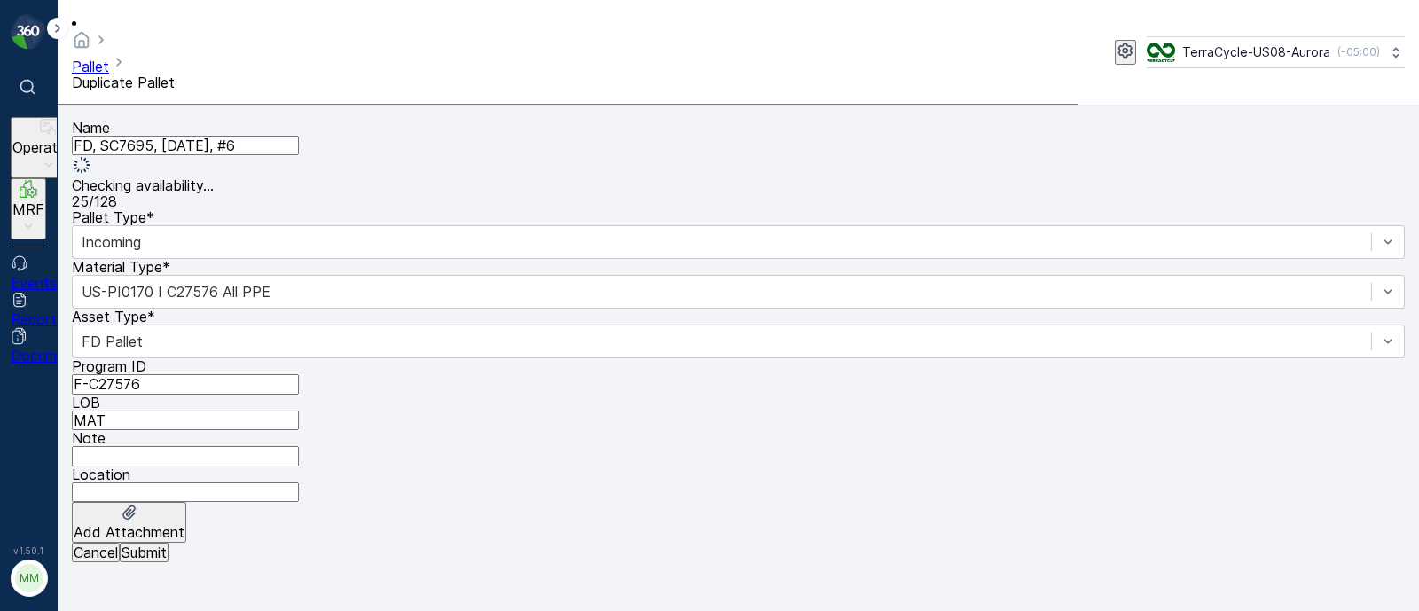
type input "FD, SC7695, 9/11/2025, #6"
click at [167, 561] on p "Submit" at bounding box center [144, 553] width 45 height 16
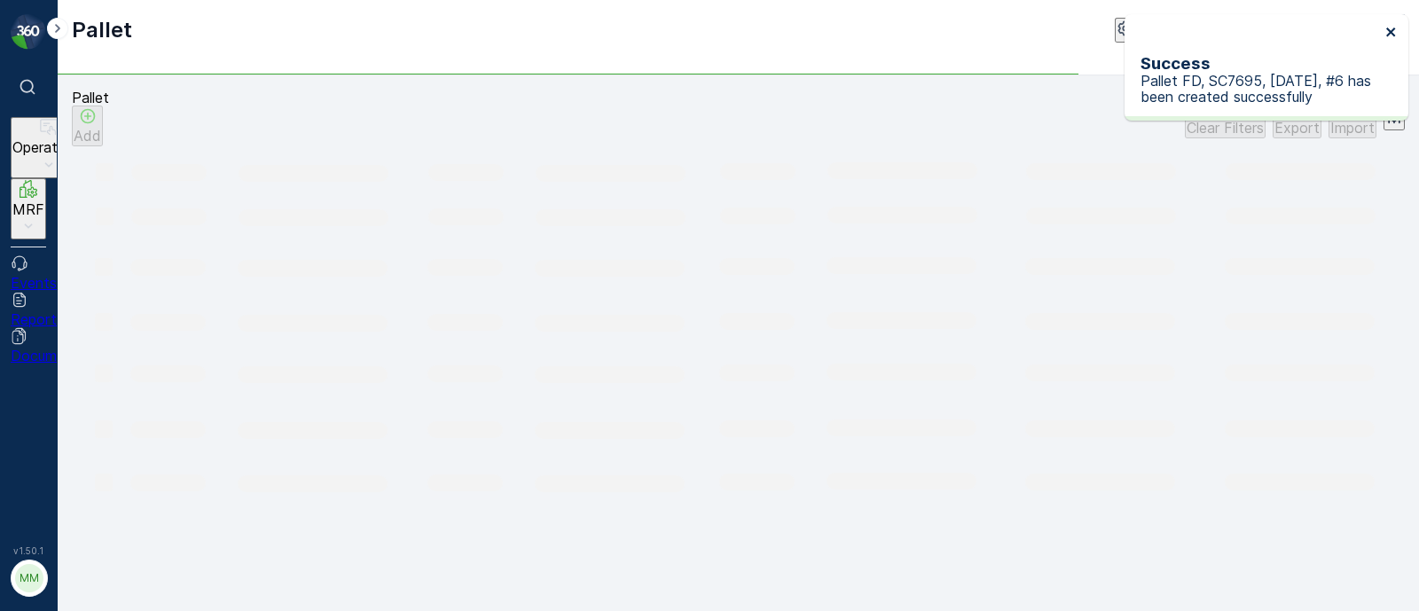
click at [1396, 28] on icon "close" at bounding box center [1391, 32] width 12 height 14
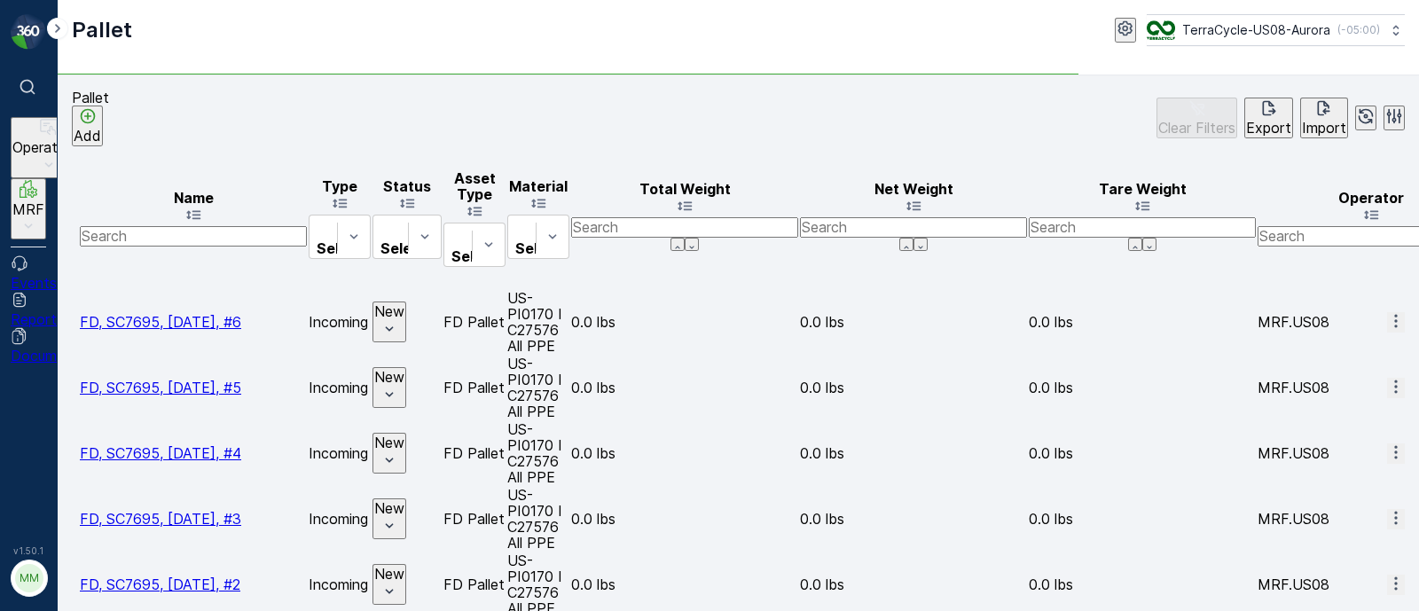
click at [1387, 312] on icon "button" at bounding box center [1396, 321] width 18 height 18
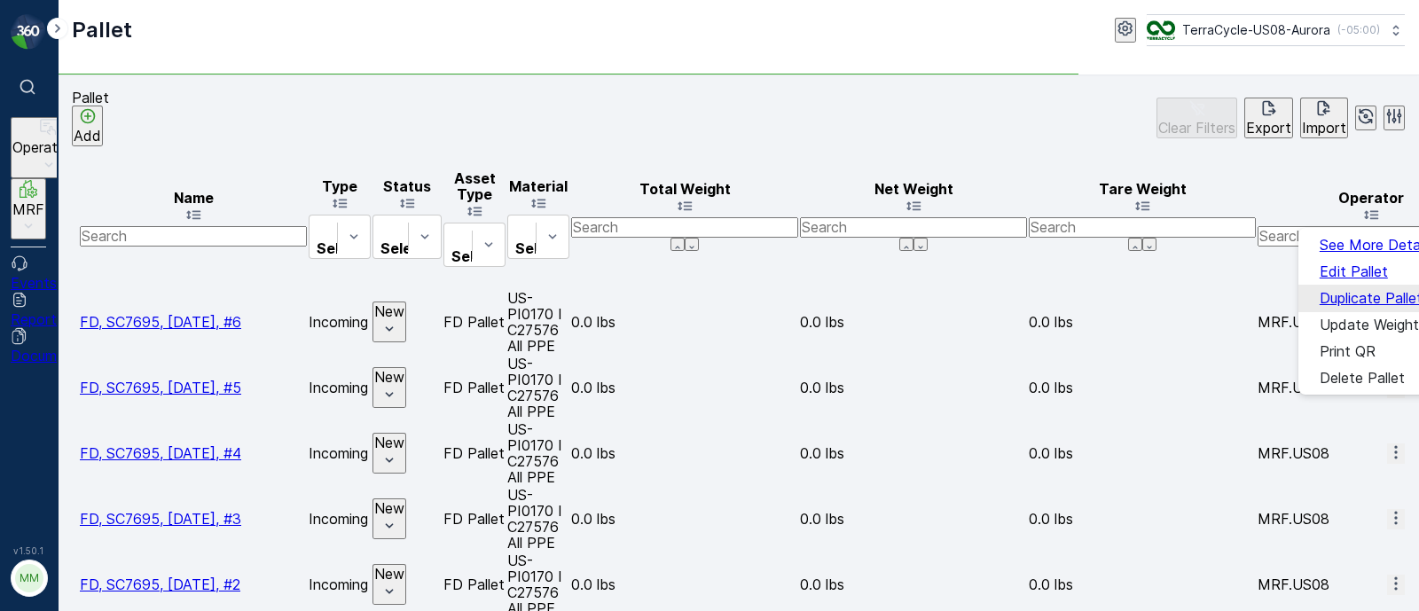
click at [1357, 292] on span "Duplicate Pallet" at bounding box center [1371, 298] width 103 height 16
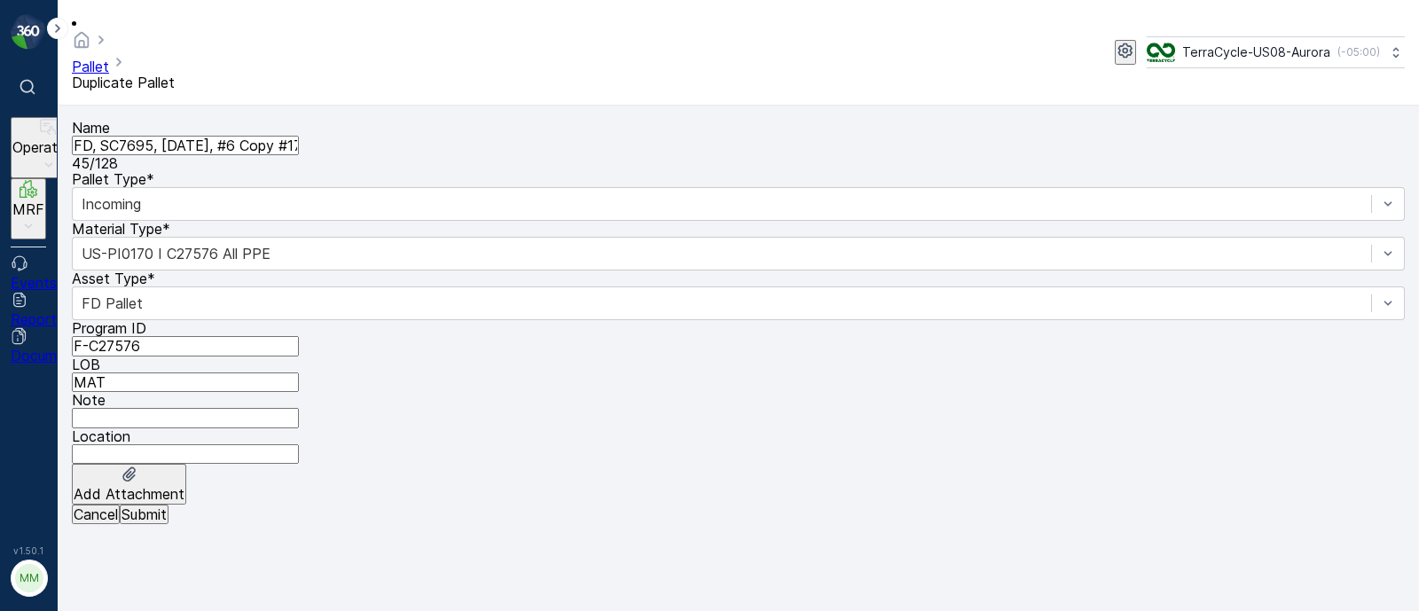
scroll to position [0, 59]
drag, startPoint x: 269, startPoint y: 128, endPoint x: 607, endPoint y: 148, distance: 338.5
click at [607, 148] on div "Name FD, SC7695, 9/11/2025, #6 Copy #1757687911024 45 / 128 Pallet Type * Incom…" at bounding box center [738, 312] width 1333 height 385
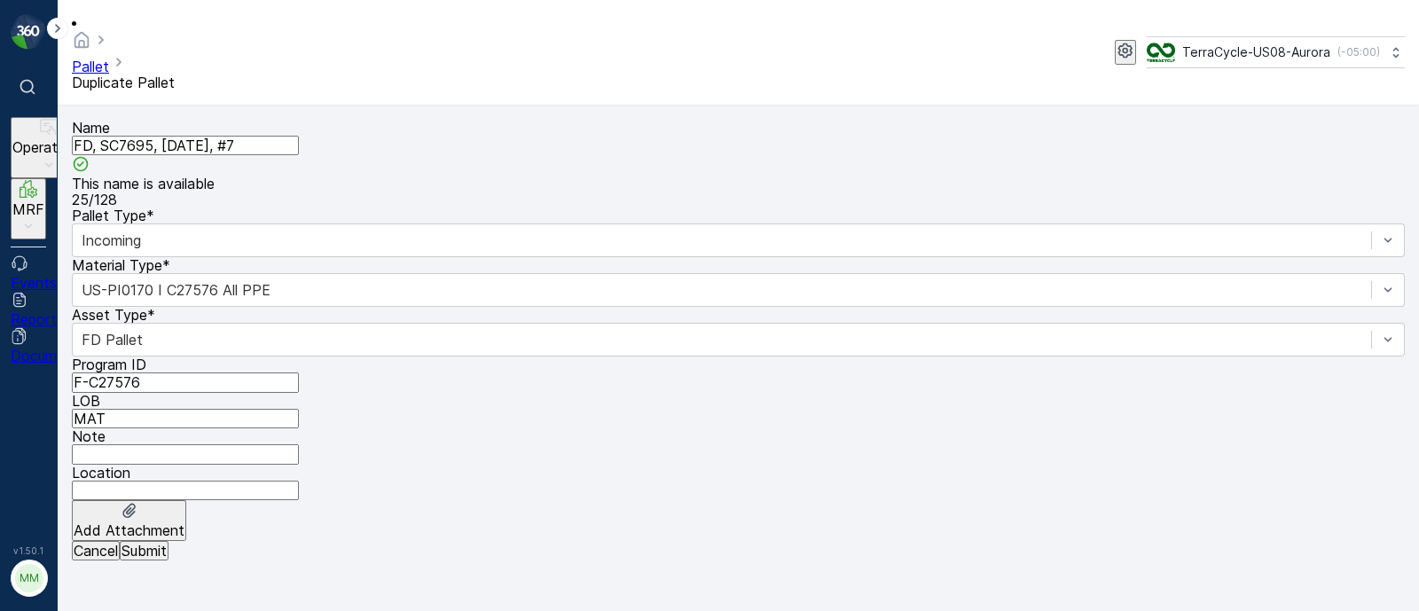
type input "FD, SC7695, 9/11/2025, #7"
click at [167, 559] on p "Submit" at bounding box center [144, 551] width 45 height 16
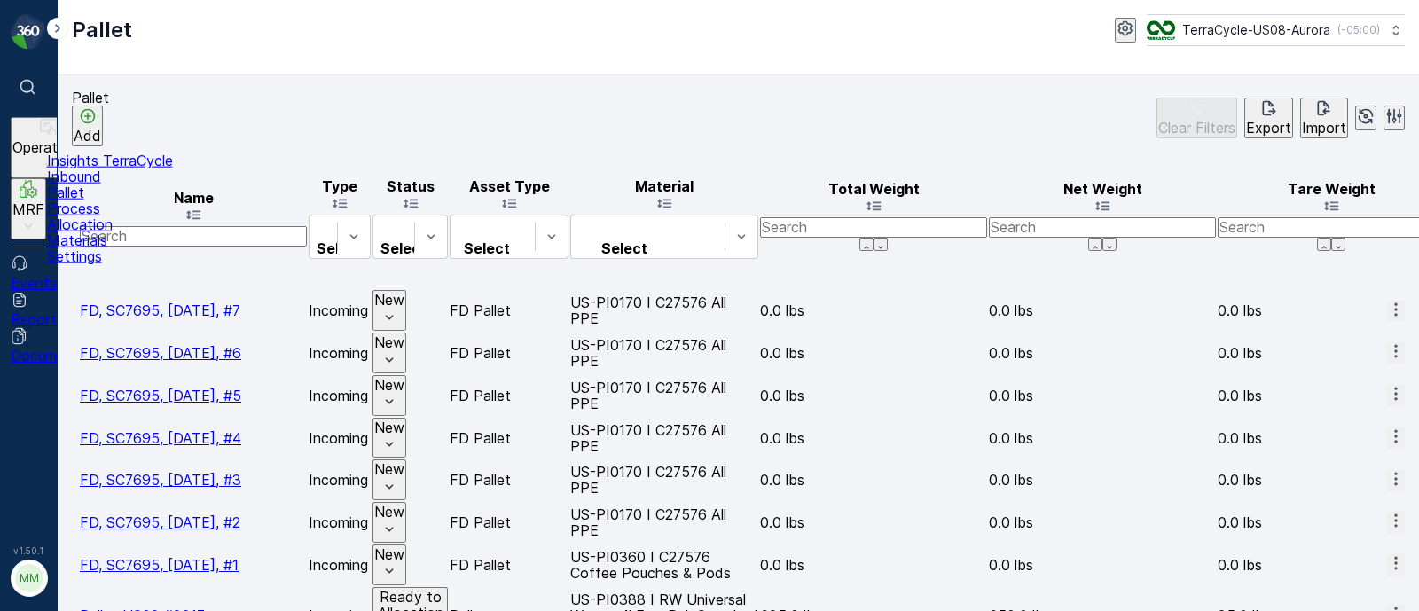
click at [96, 184] on p "Inbound" at bounding box center [110, 177] width 126 height 16
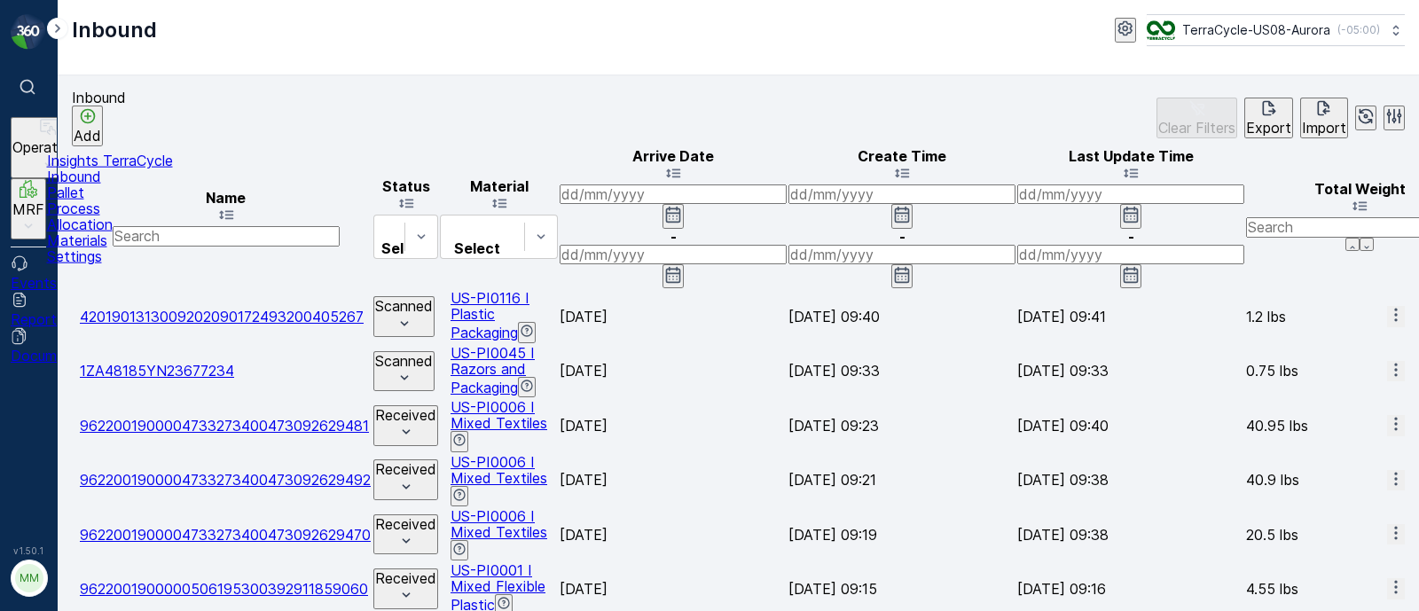
click at [75, 169] on p "Insights TerraCycle" at bounding box center [110, 161] width 126 height 16
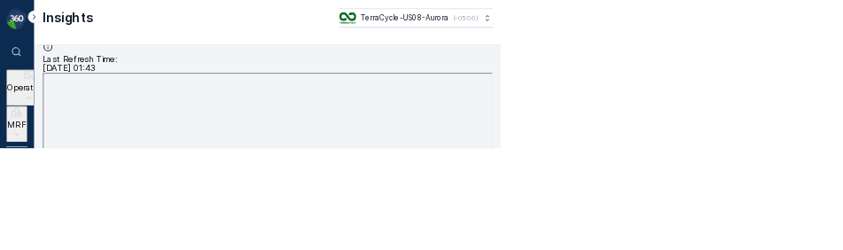
scroll to position [14, 0]
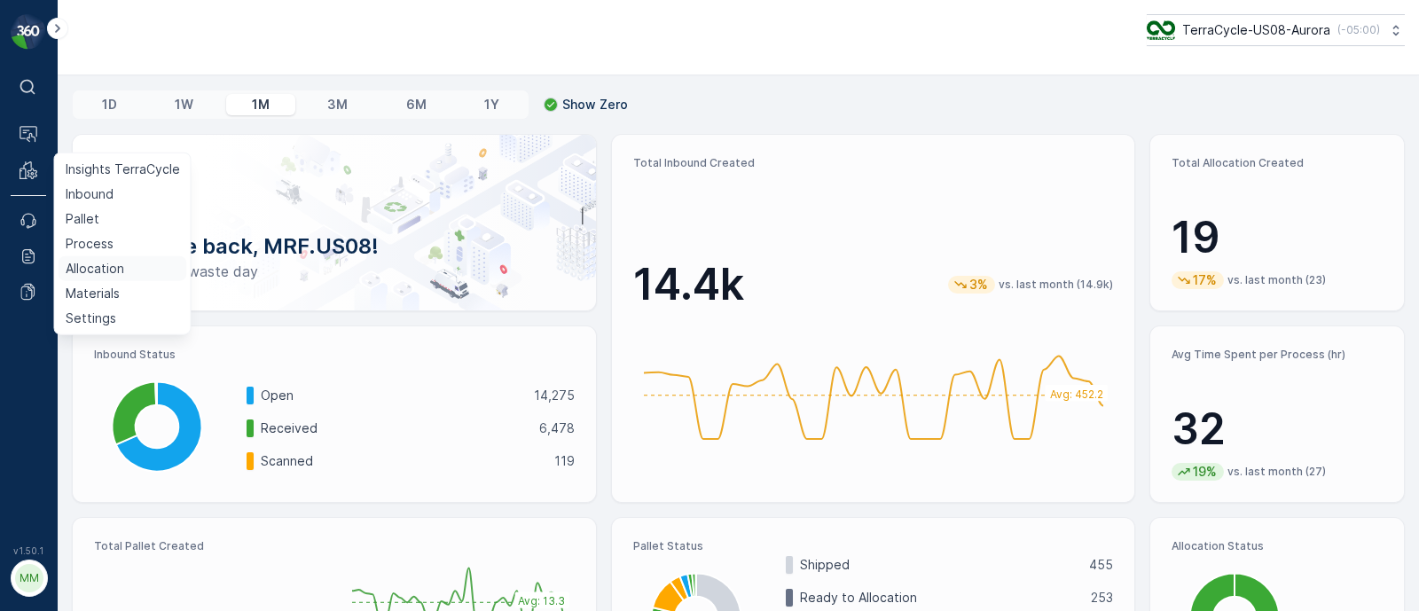
click at [90, 265] on p "Allocation" at bounding box center [95, 269] width 59 height 18
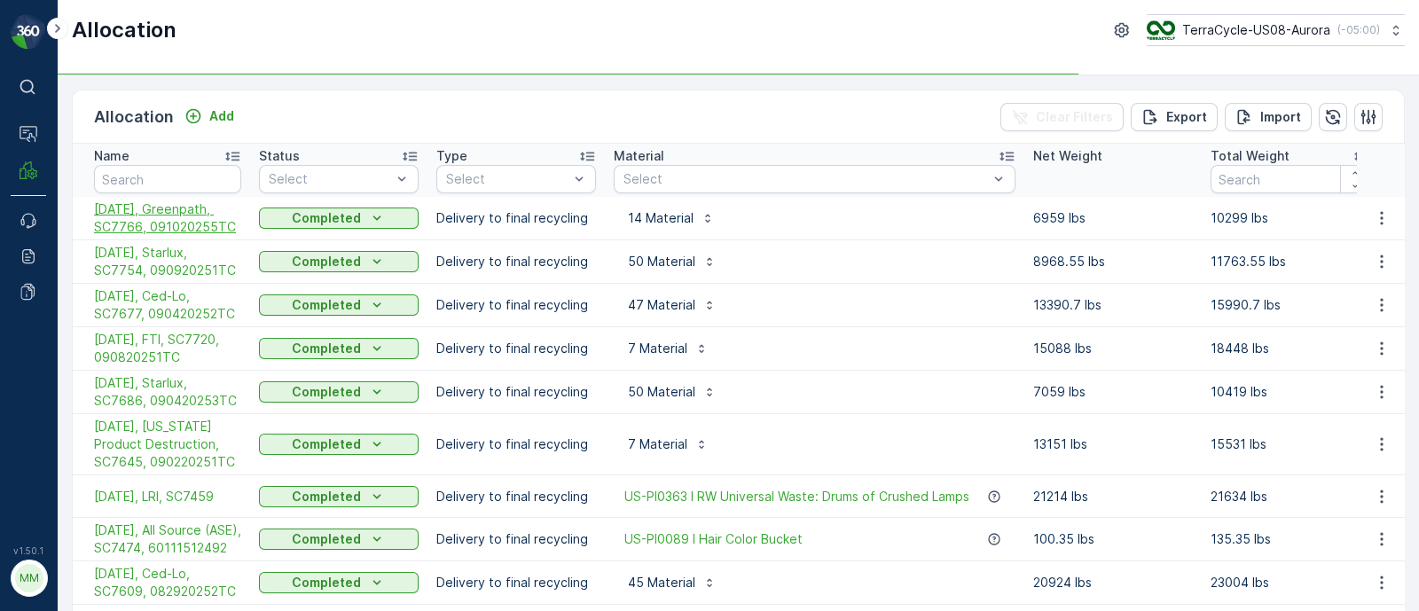
click at [172, 221] on span "[DATE], Greenpath, SC7766, 091020255TC" at bounding box center [167, 217] width 147 height 35
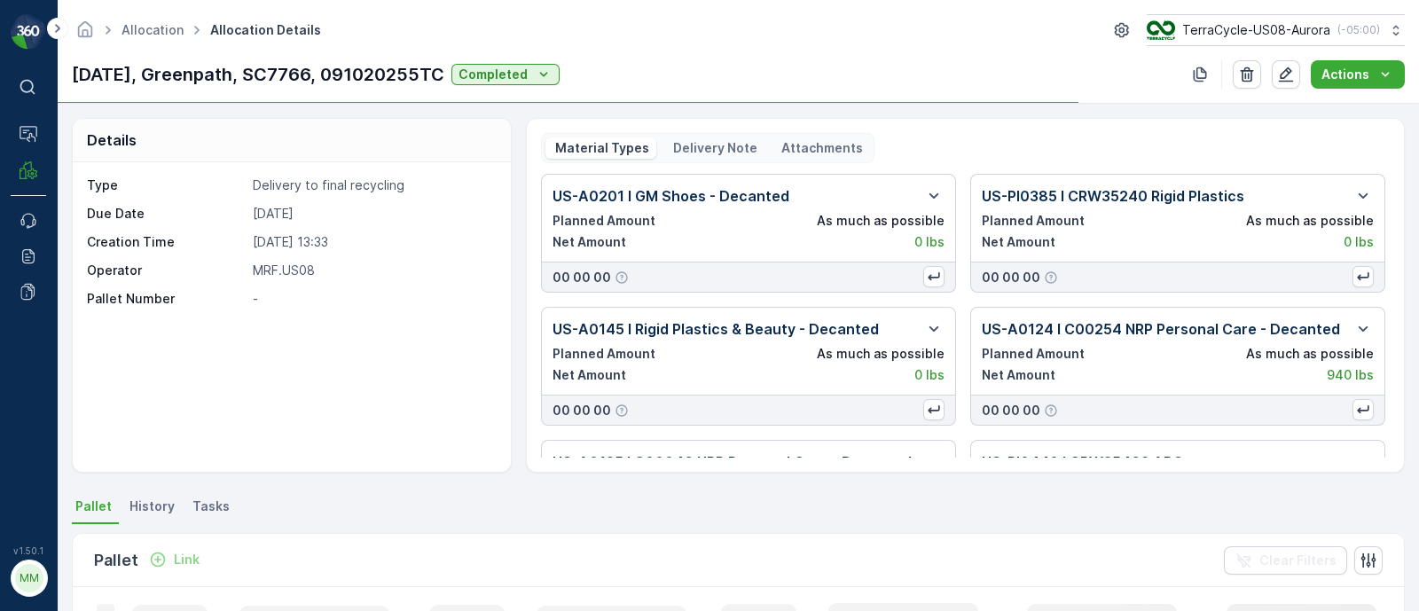
click at [698, 147] on p "Delivery Note" at bounding box center [714, 148] width 87 height 18
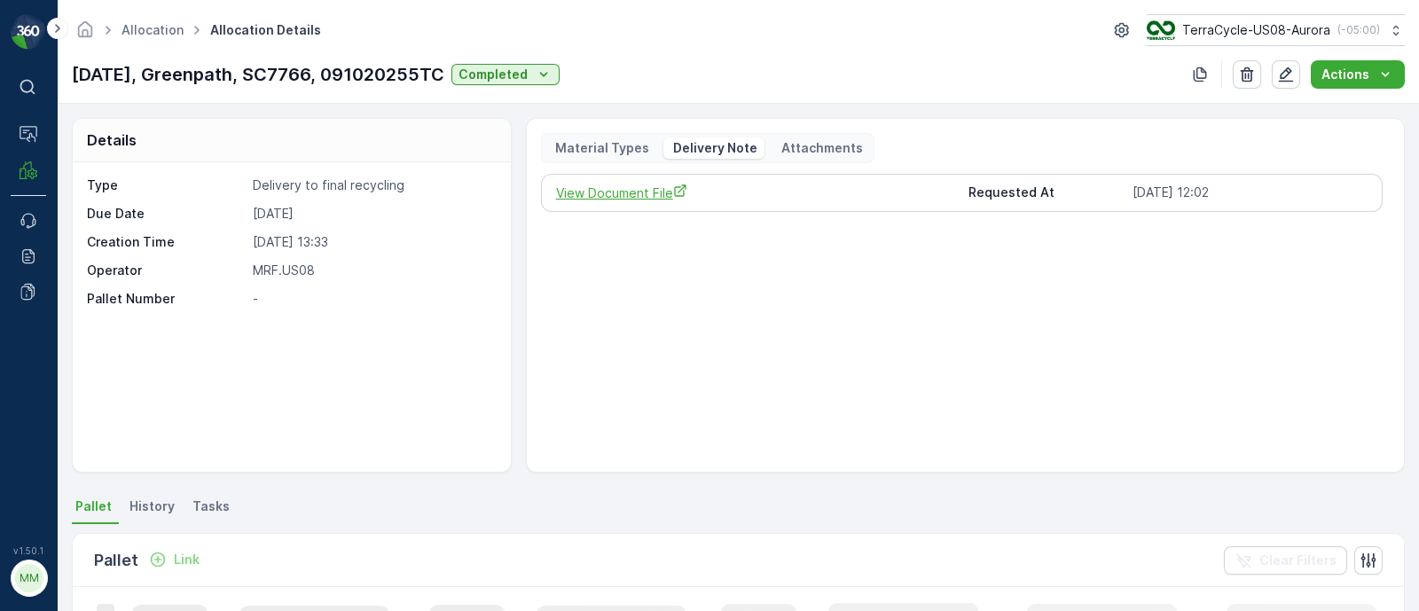
click at [623, 192] on span "View Document File" at bounding box center [755, 193] width 399 height 19
